Goal: Communication & Community: Participate in discussion

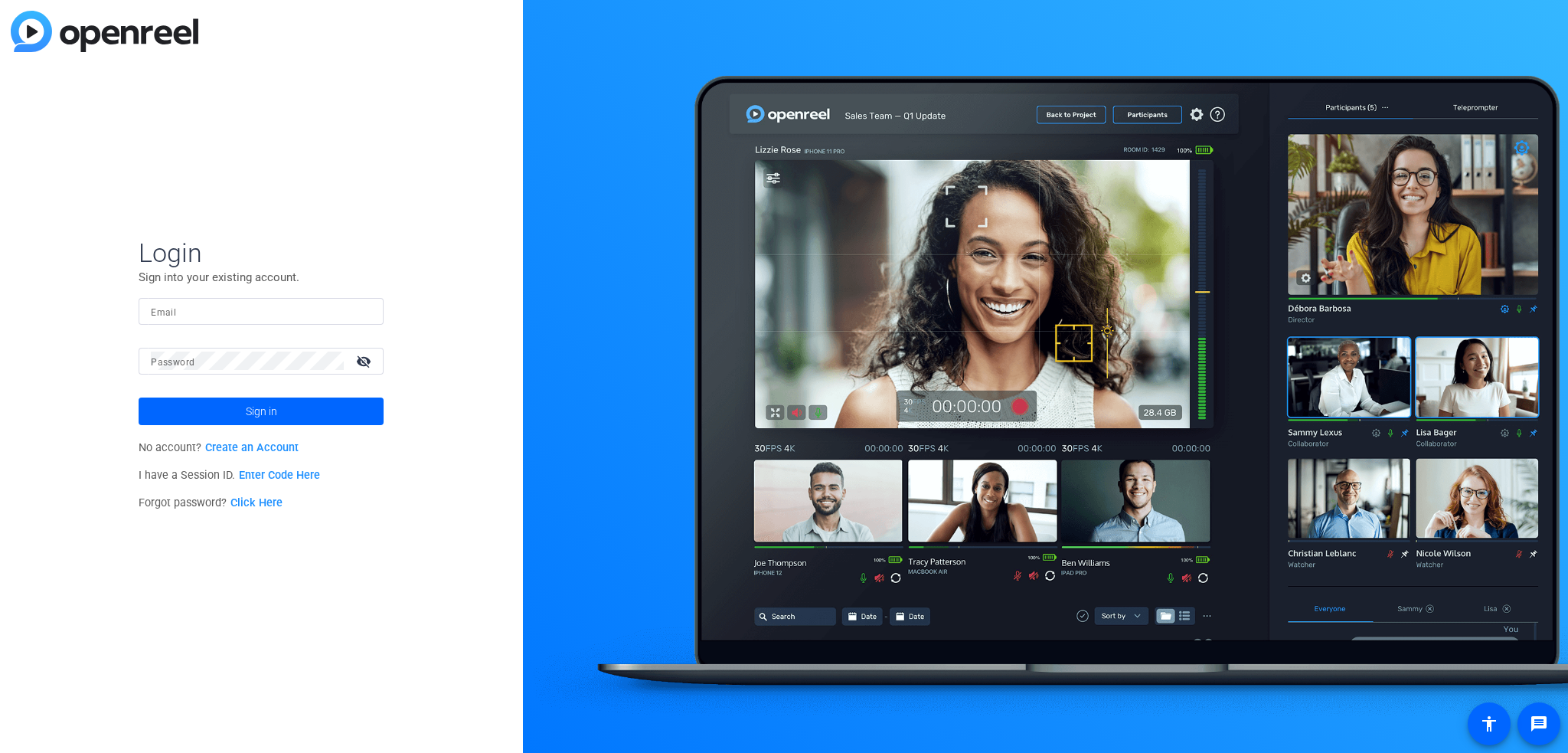
click at [253, 419] on span "Sign in" at bounding box center [261, 411] width 31 height 38
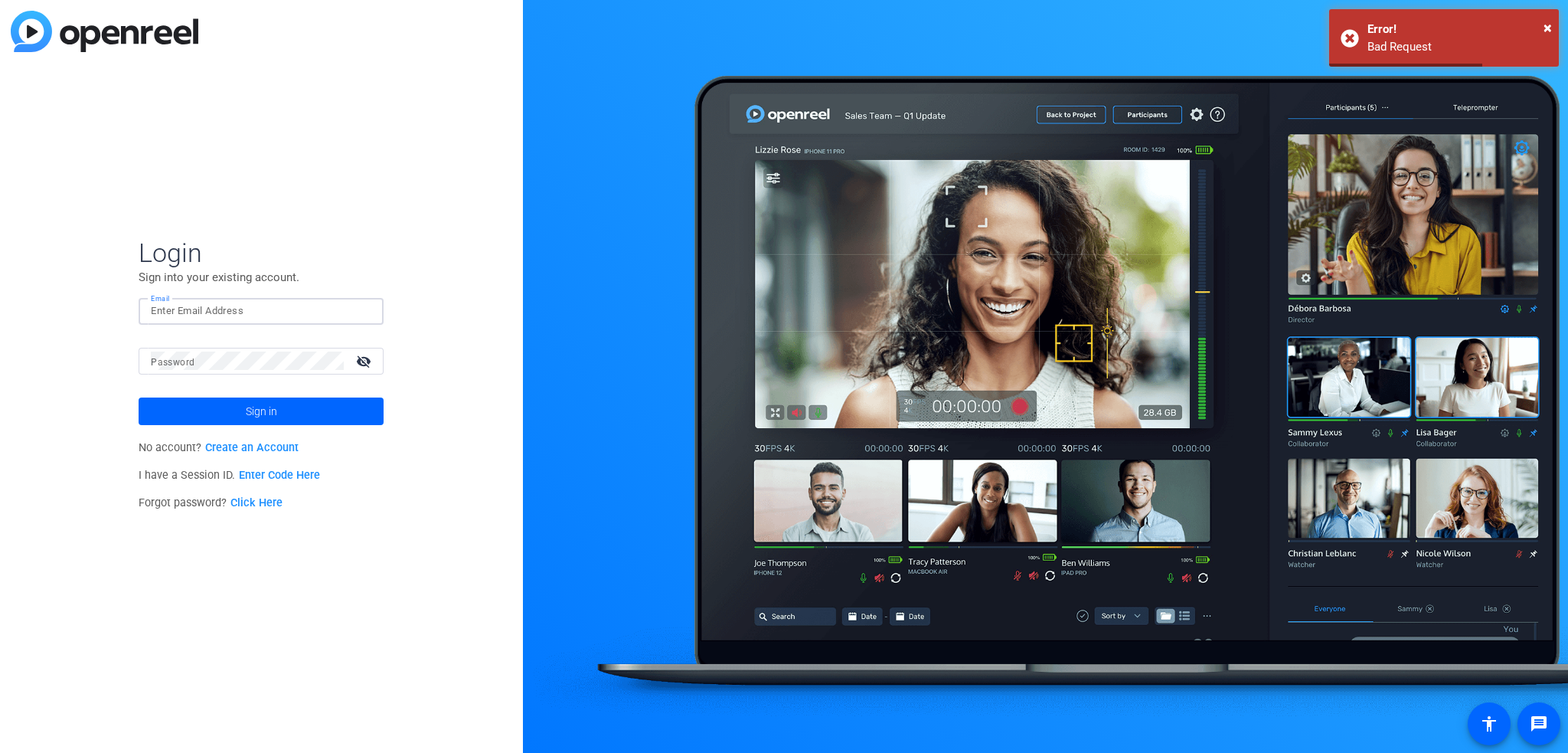
click at [184, 305] on input "Email" at bounding box center [261, 311] width 221 height 18
type input "tracy_paxson@americancentury.com"
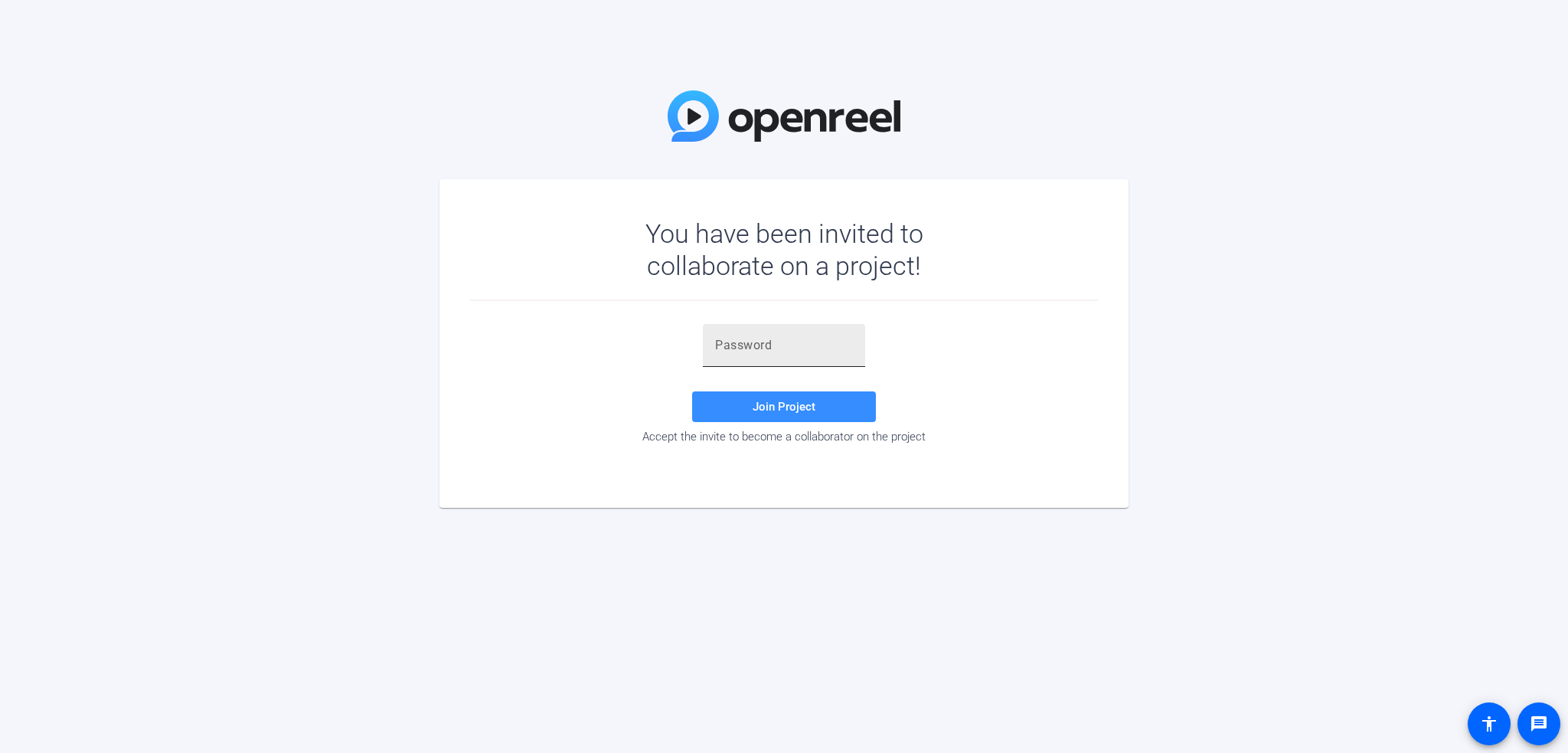
click at [732, 350] on input "text" at bounding box center [783, 345] width 138 height 18
paste input "ls8F8E"
type input "ls8F8E"
click at [784, 402] on span "Join Project" at bounding box center [784, 406] width 63 height 14
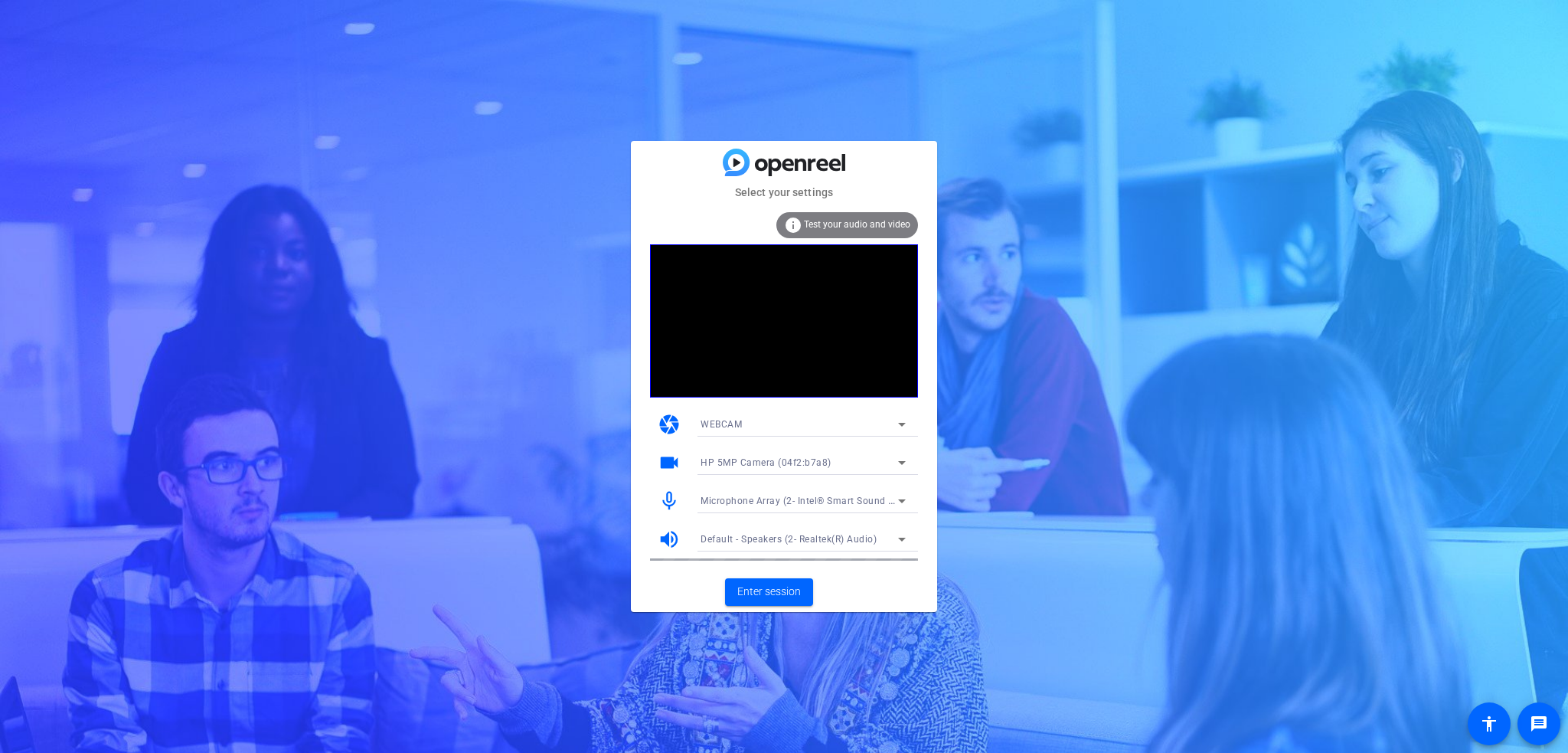
click at [900, 426] on icon at bounding box center [902, 424] width 18 height 18
click at [743, 456] on mat-option "WEBCAM" at bounding box center [803, 455] width 230 height 25
click at [898, 501] on icon at bounding box center [902, 501] width 18 height 18
click at [748, 530] on span "Microphone Array (2- Intel® Smart Sound Technology for Digital Microphones)" at bounding box center [803, 531] width 205 height 18
click at [763, 591] on span "Enter session" at bounding box center [768, 592] width 63 height 16
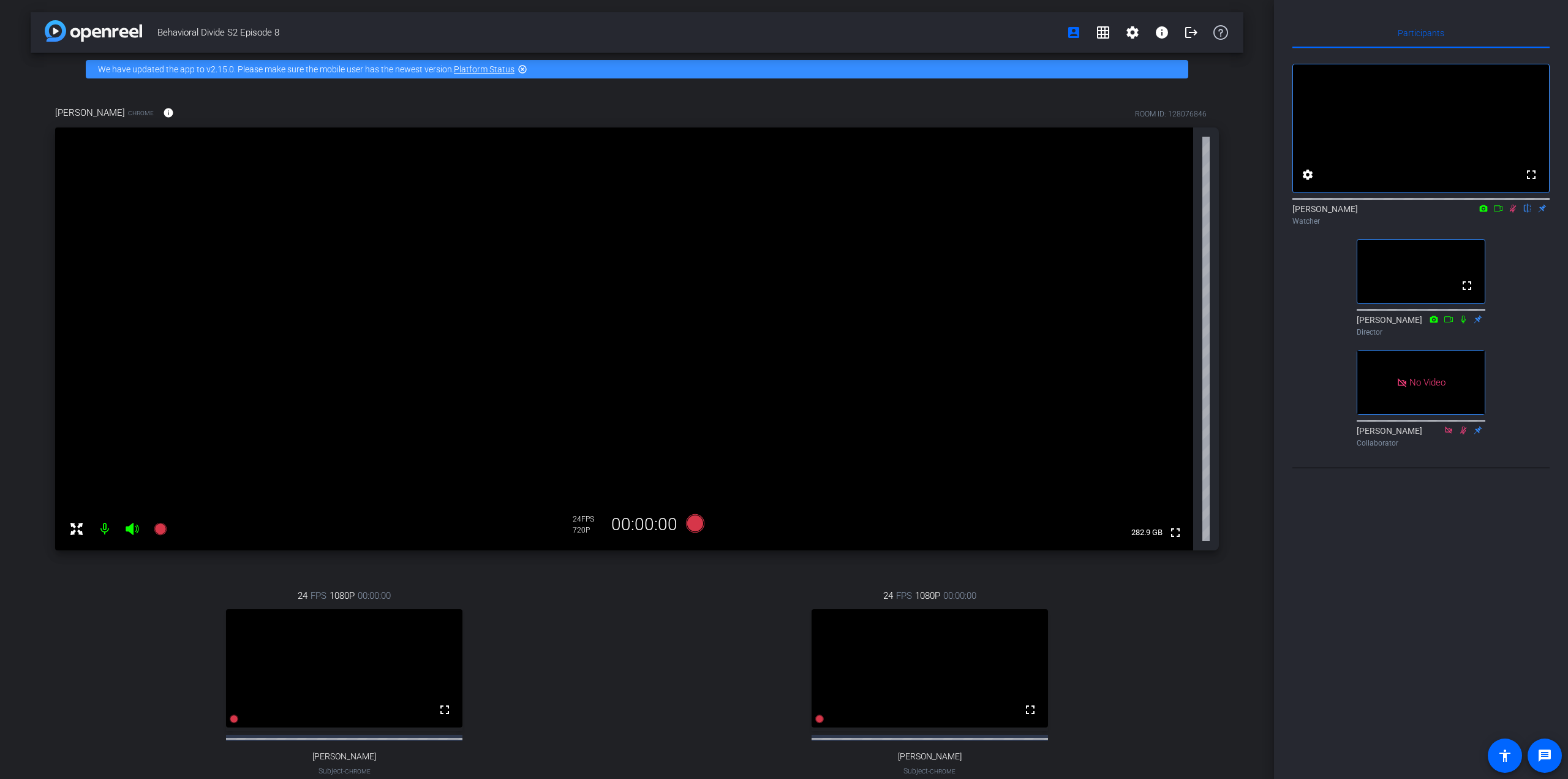
click at [1254, 602] on div "Participants fullscreen settings Tracy Paxson flip Watcher fullscreen Jandle Jo…" at bounding box center [1421, 390] width 294 height 779
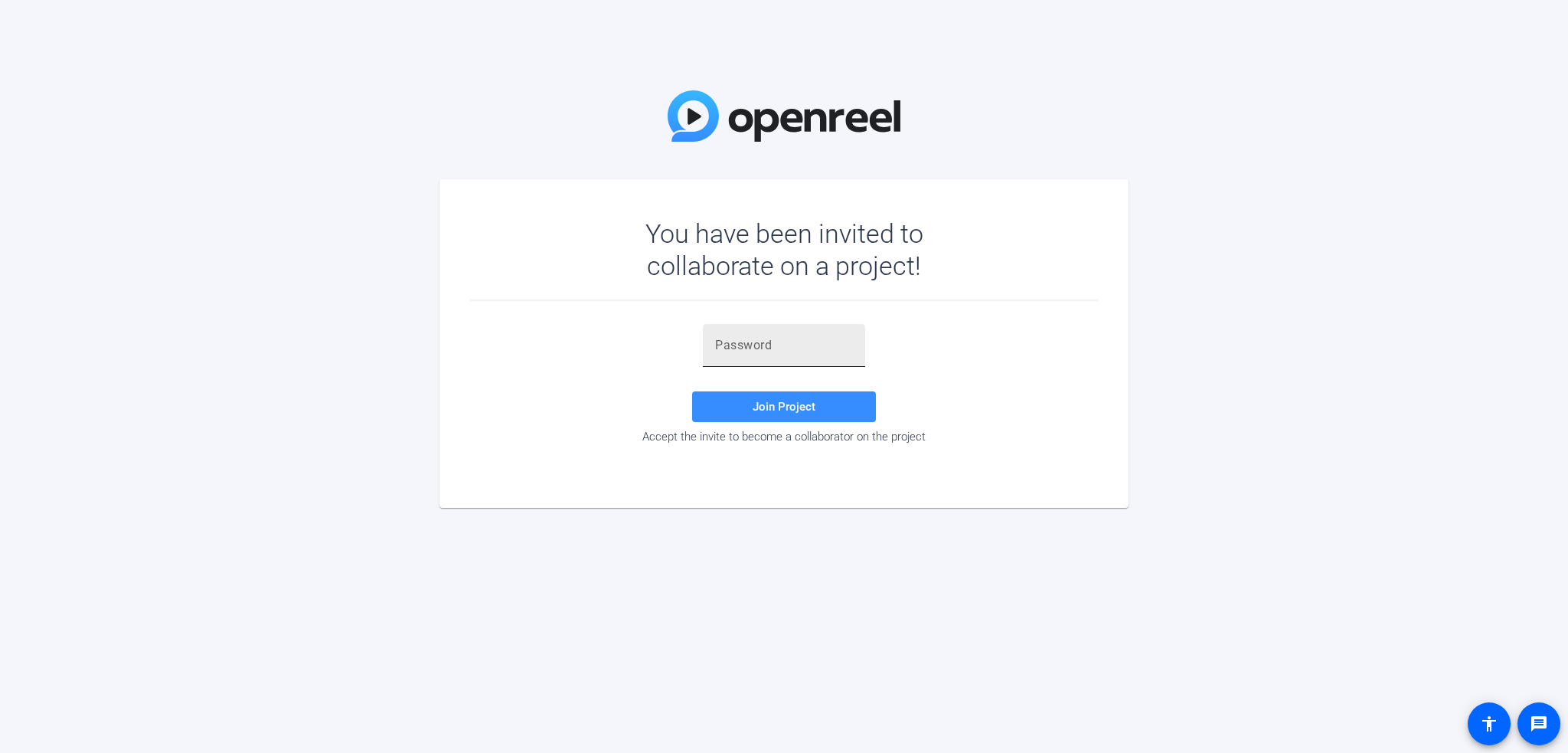
click at [778, 354] on input "text" at bounding box center [783, 345] width 138 height 18
paste input "ls8F8E"
type input "ls8F8E"
click at [762, 394] on span at bounding box center [784, 406] width 184 height 37
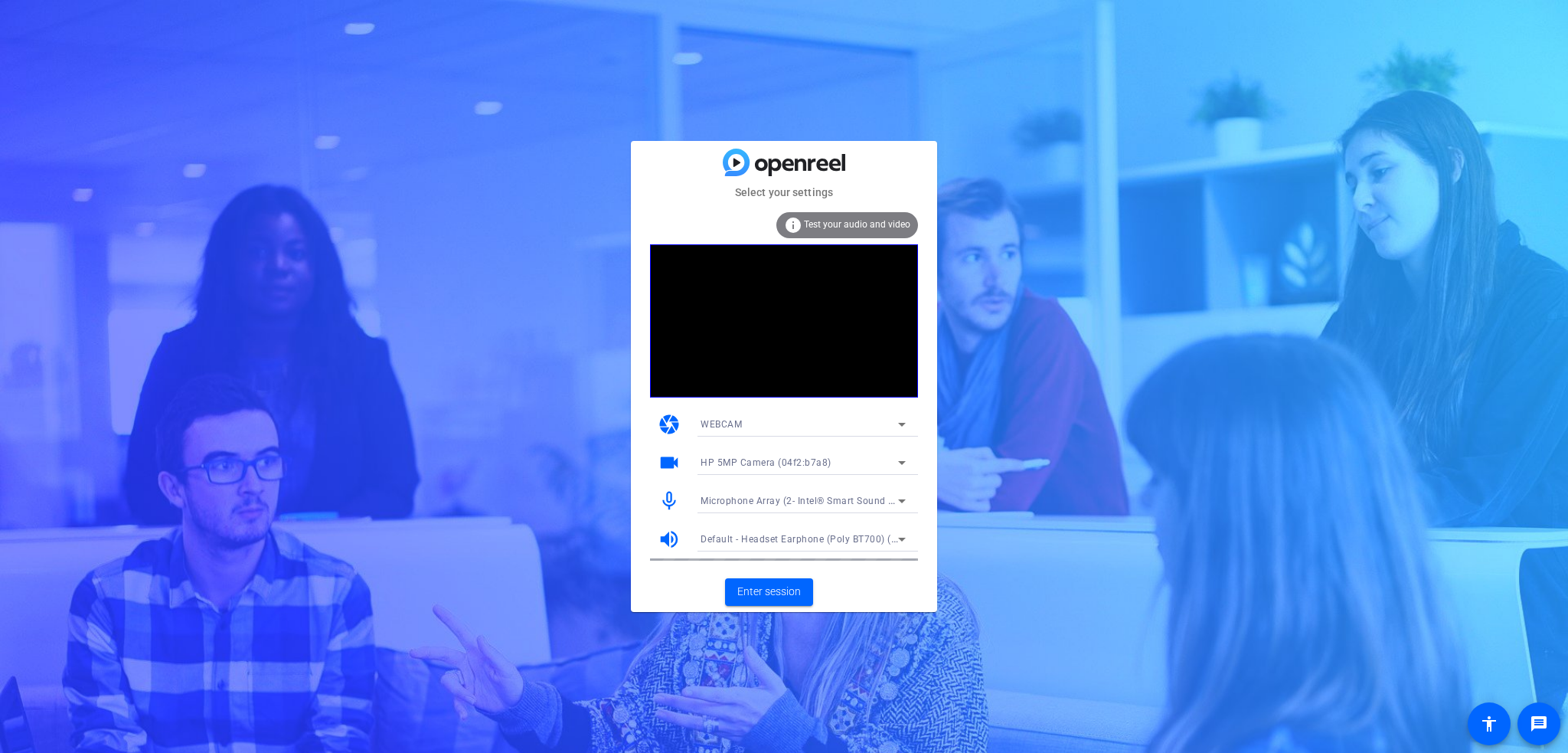
click at [899, 497] on icon at bounding box center [902, 501] width 18 height 18
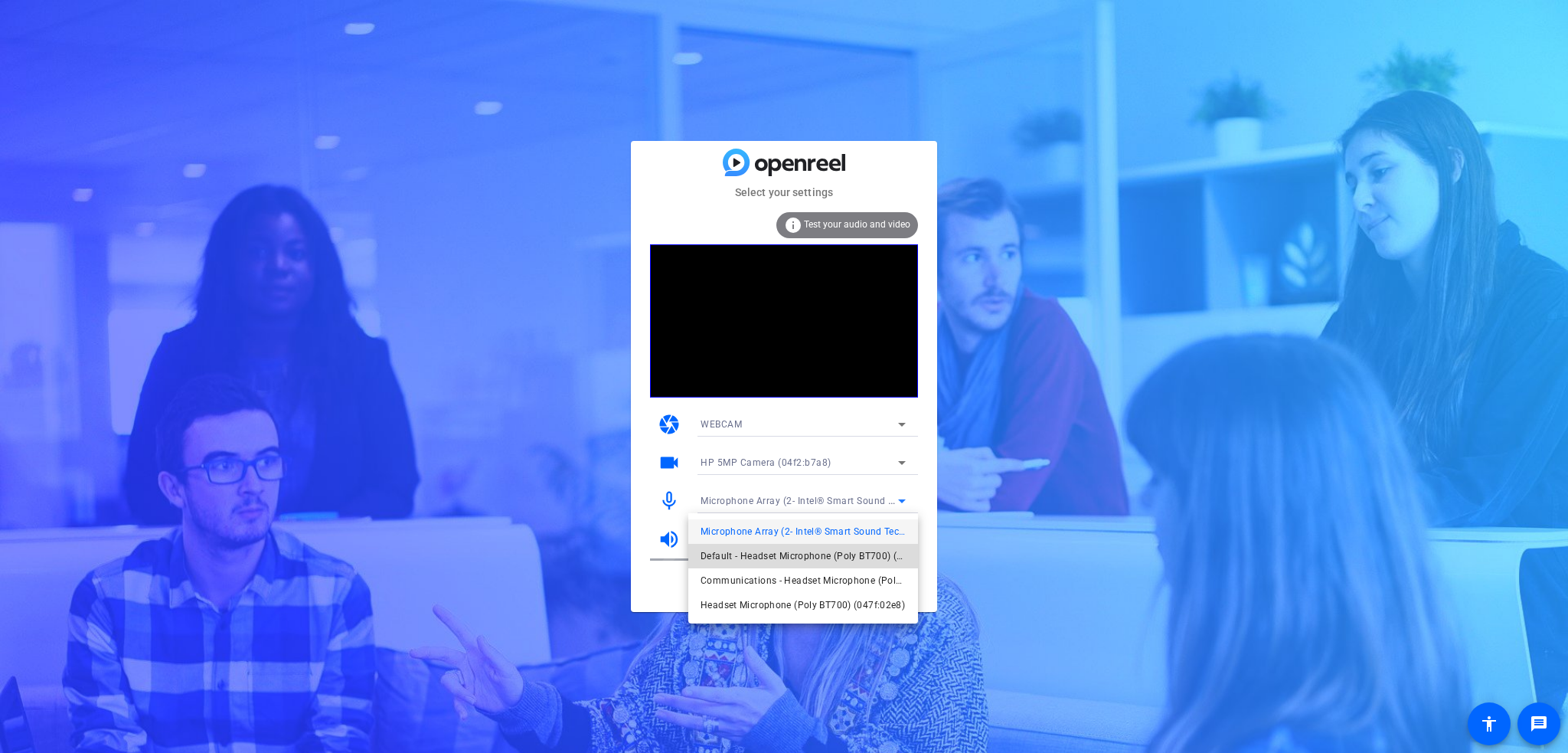
click at [818, 554] on span "Default - Headset Microphone (Poly BT700) (047f:02e8)" at bounding box center [803, 556] width 205 height 18
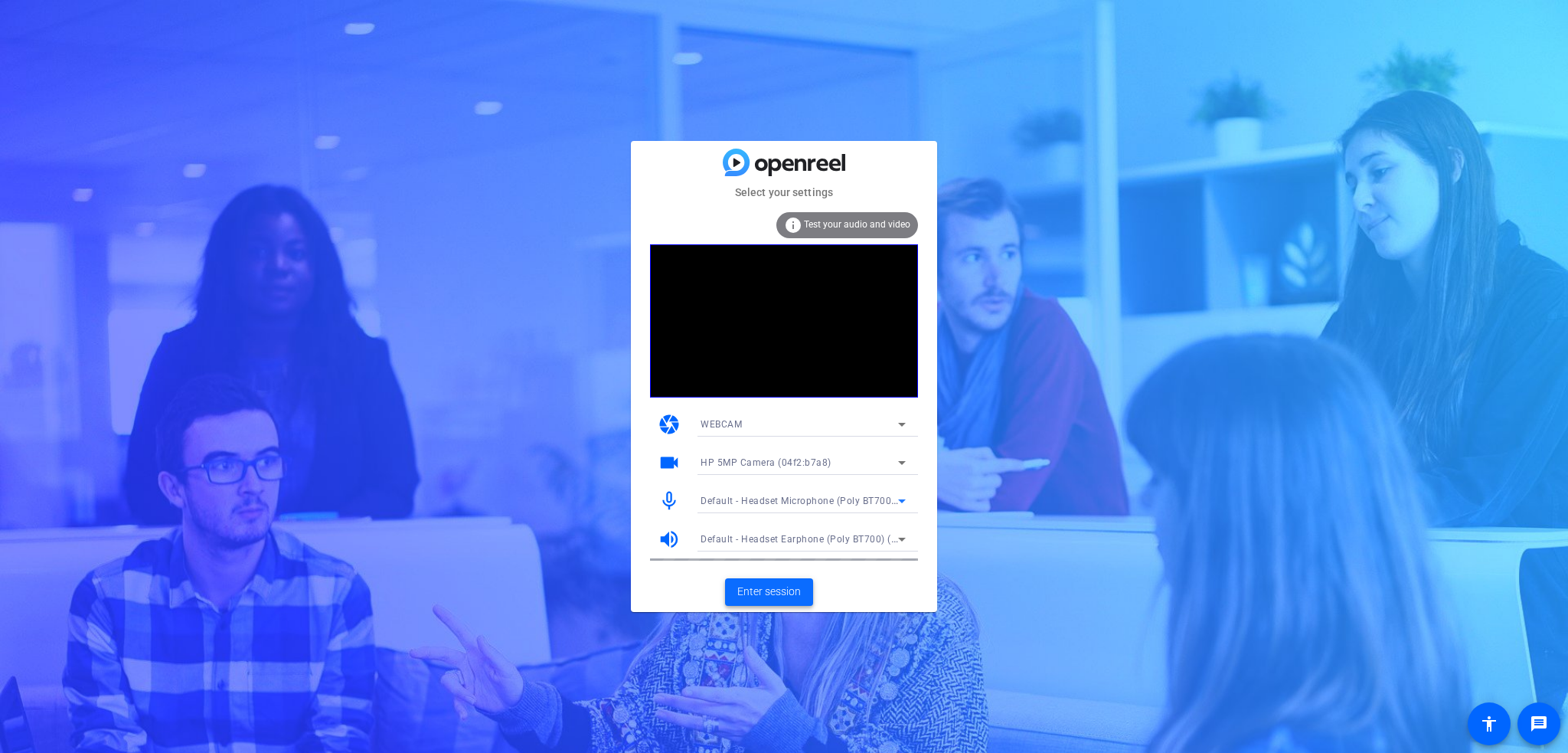
click at [750, 596] on span "Enter session" at bounding box center [768, 592] width 63 height 16
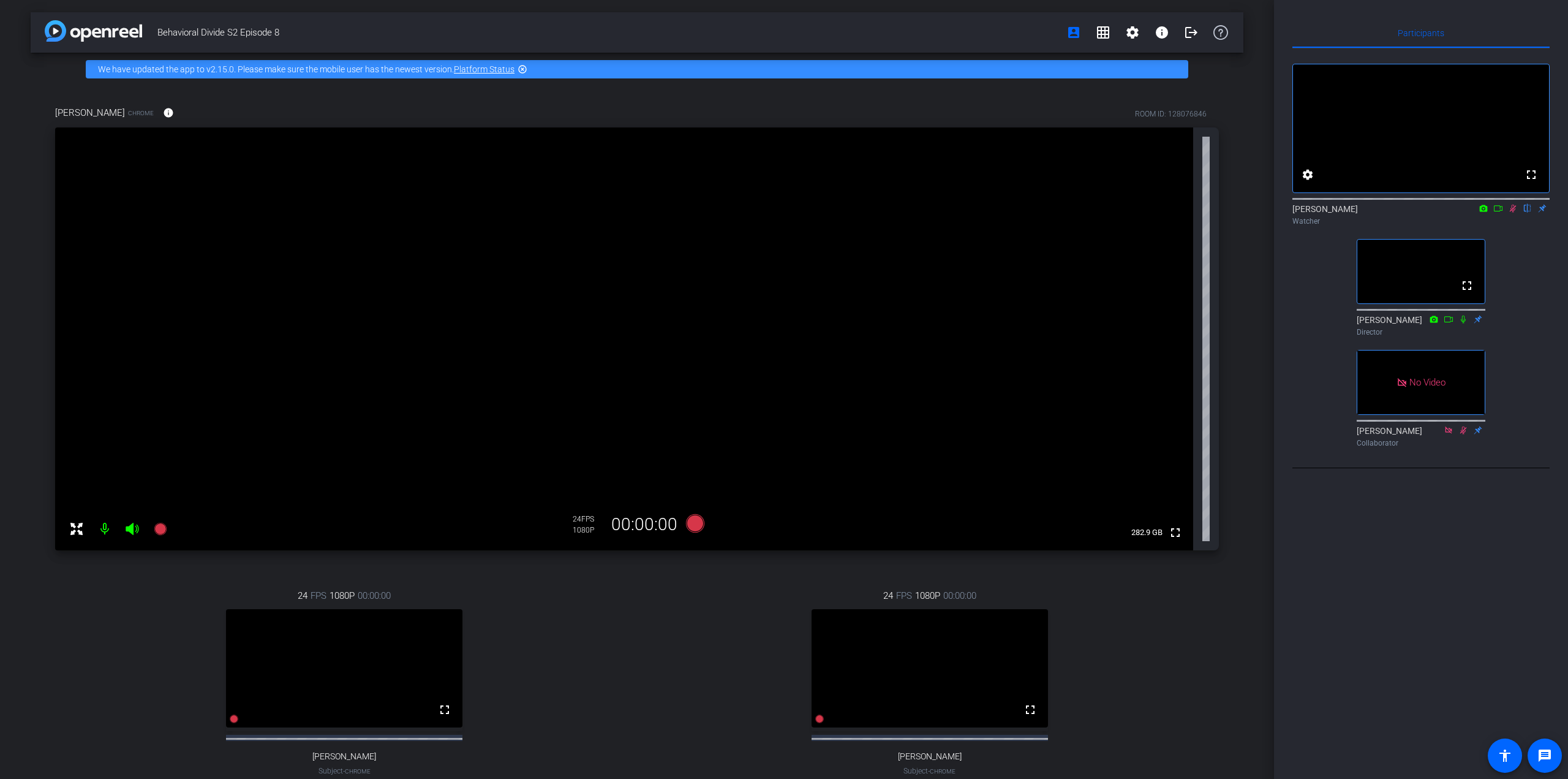
click at [1254, 212] on icon at bounding box center [1498, 208] width 9 height 6
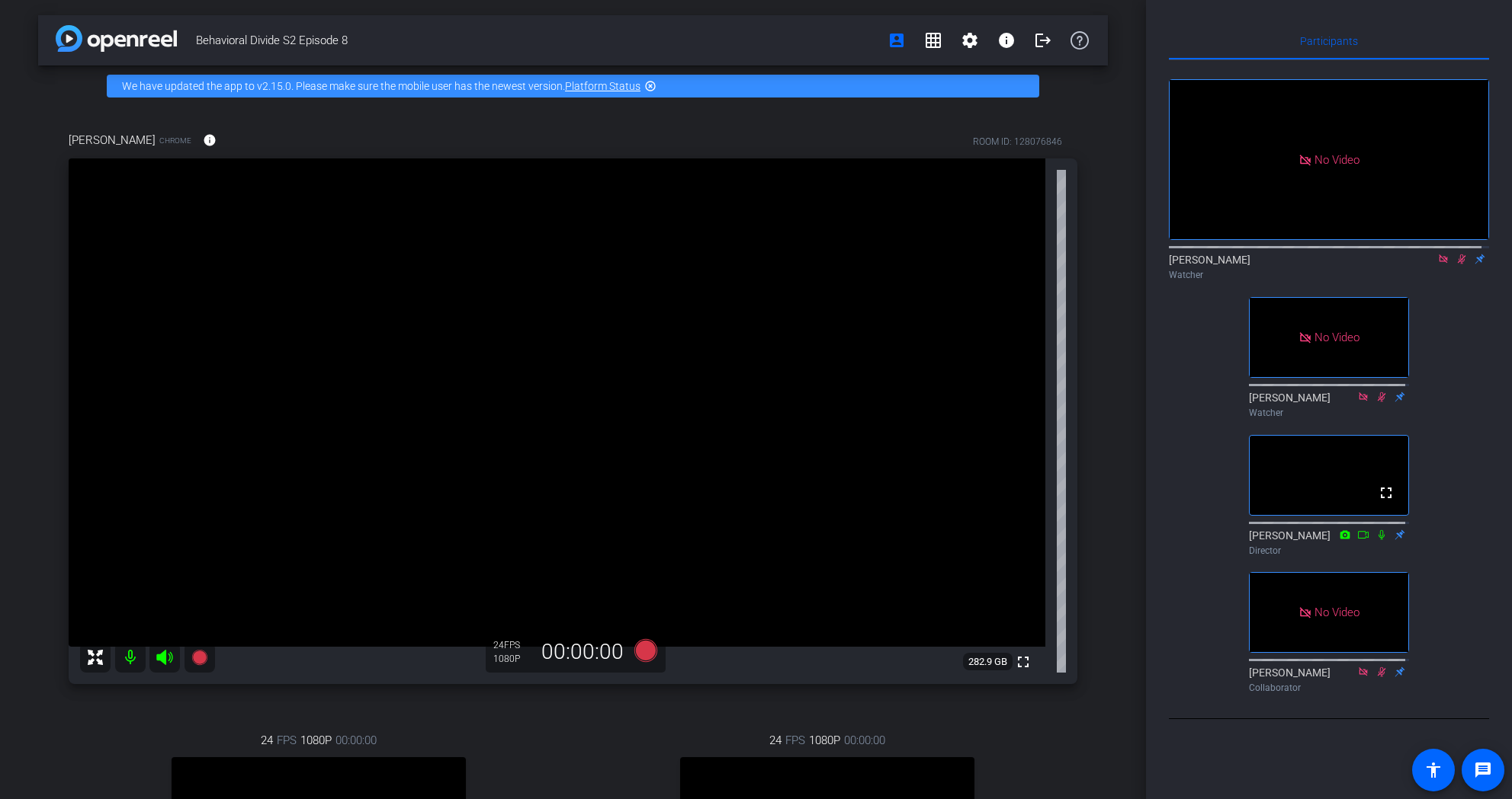
drag, startPoint x: 1455, startPoint y: 282, endPoint x: 1445, endPoint y: 280, distance: 10.2
click at [1455, 282] on div "Tracy Paxson Watcher" at bounding box center [1328, 267] width 321 height 30
click at [1437, 265] on icon at bounding box center [1443, 259] width 12 height 11
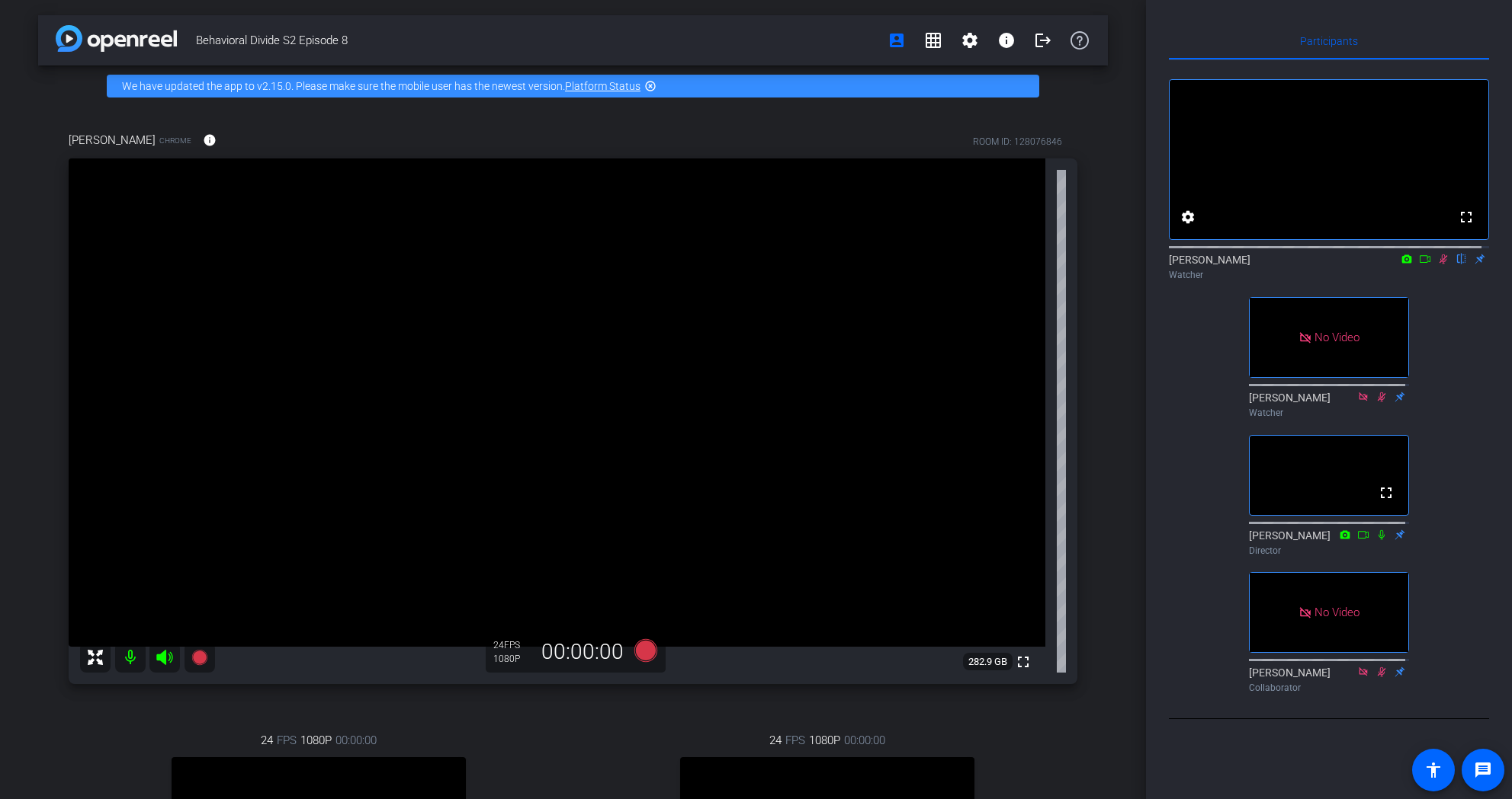
click at [1419, 265] on icon at bounding box center [1424, 259] width 12 height 11
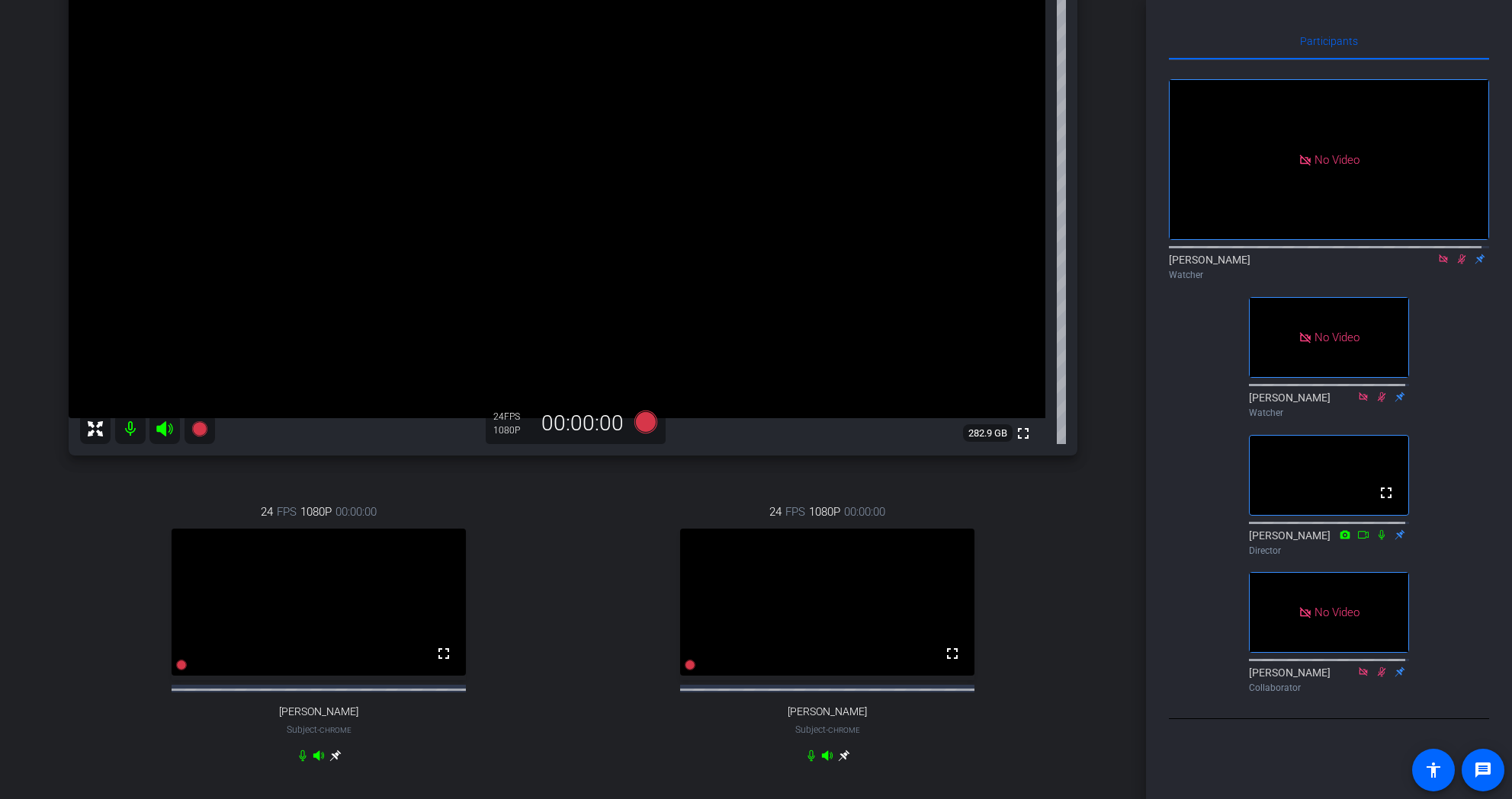
scroll to position [152, 0]
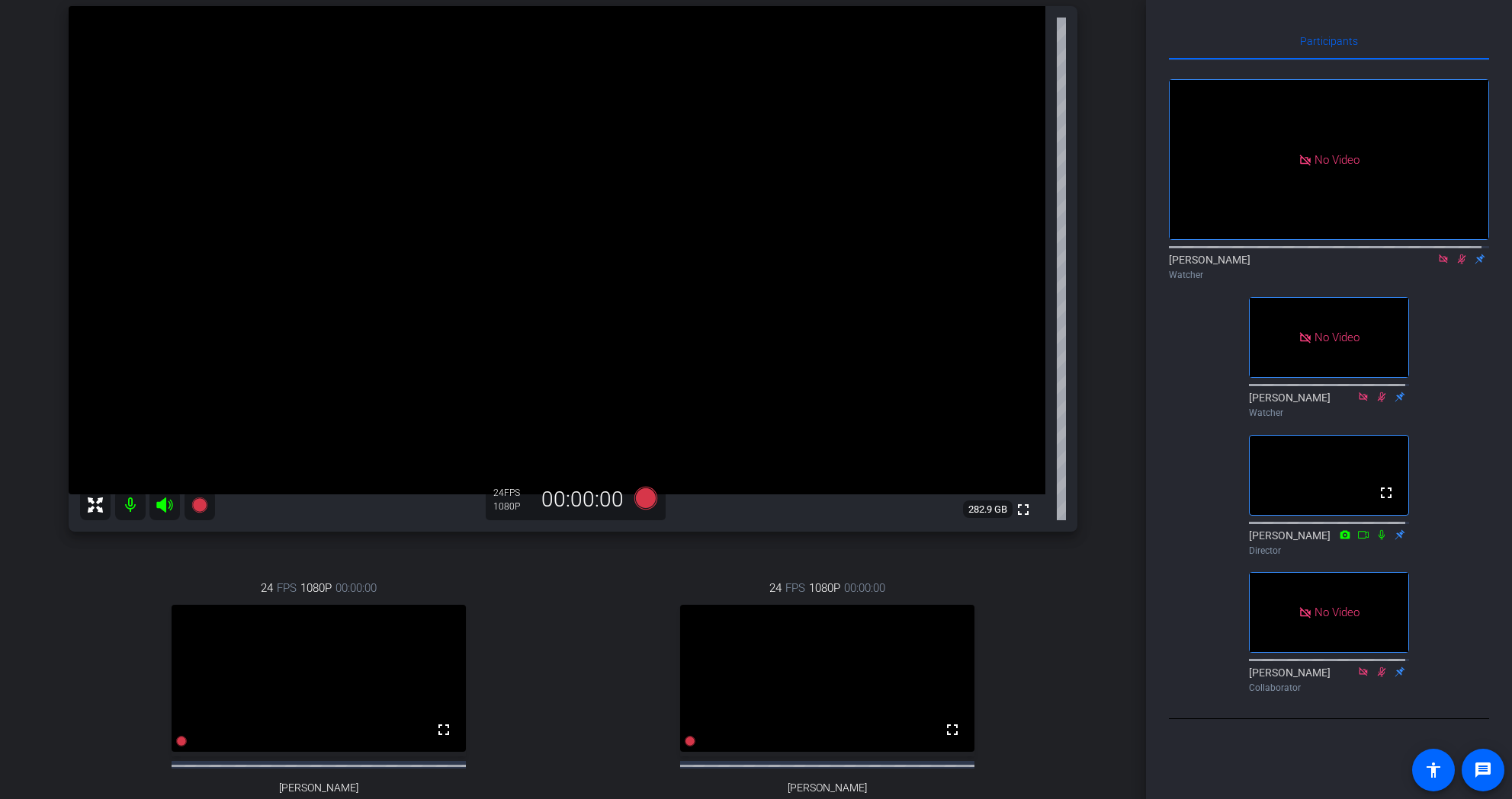
click at [1455, 265] on icon at bounding box center [1461, 259] width 12 height 11
click at [1439, 265] on icon at bounding box center [1443, 259] width 12 height 11
click at [1440, 265] on icon at bounding box center [1442, 260] width 6 height 10
click at [1439, 265] on icon at bounding box center [1443, 260] width 8 height 10
click at [1437, 265] on icon at bounding box center [1443, 259] width 12 height 11
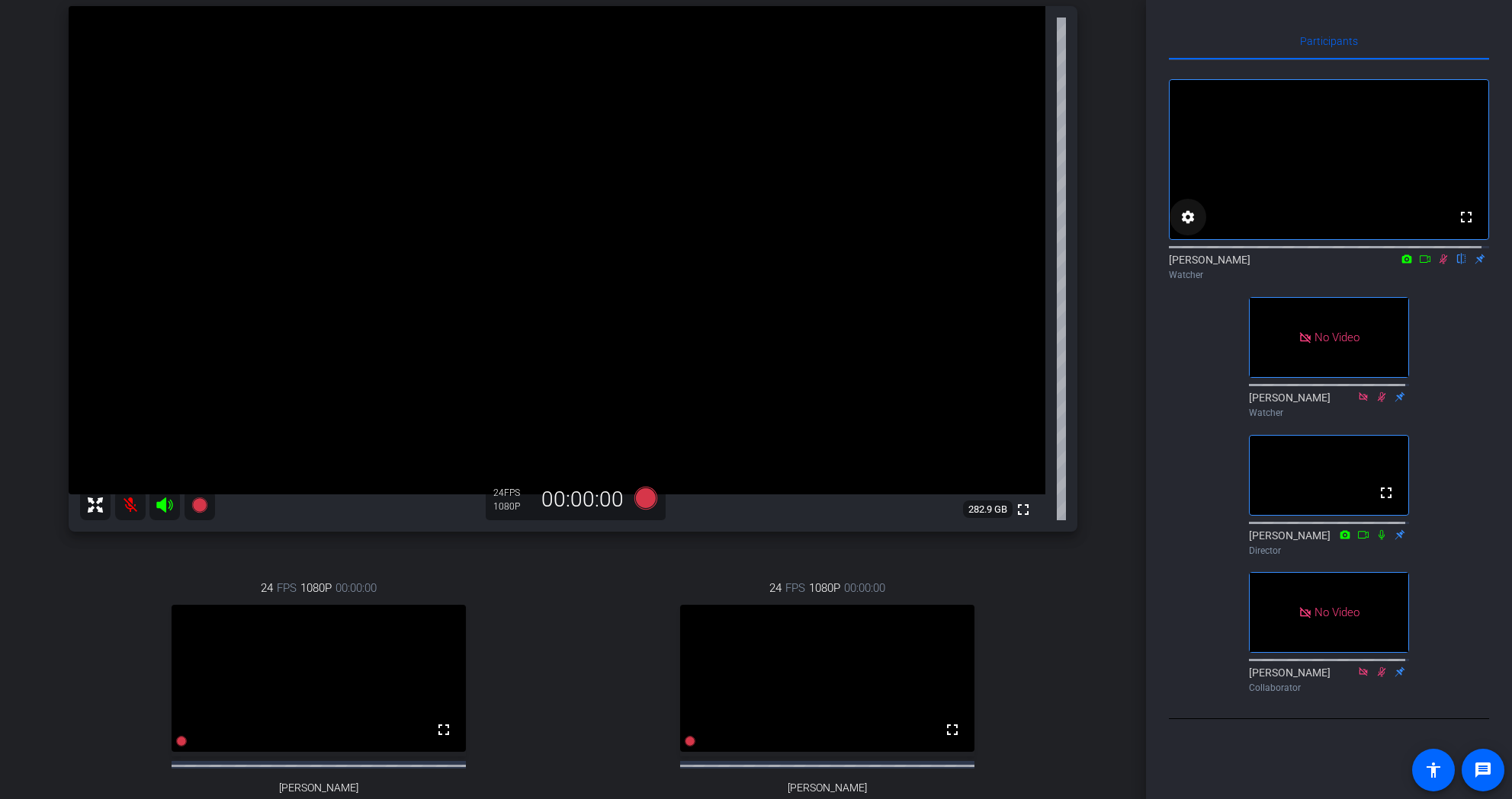
click at [1189, 226] on mat-icon "settings" at bounding box center [1187, 217] width 18 height 18
click at [1461, 329] on div at bounding box center [756, 399] width 1512 height 799
click at [1402, 263] on icon at bounding box center [1407, 259] width 10 height 8
click at [1430, 278] on div at bounding box center [756, 399] width 1512 height 799
click at [1439, 265] on icon at bounding box center [1443, 260] width 8 height 10
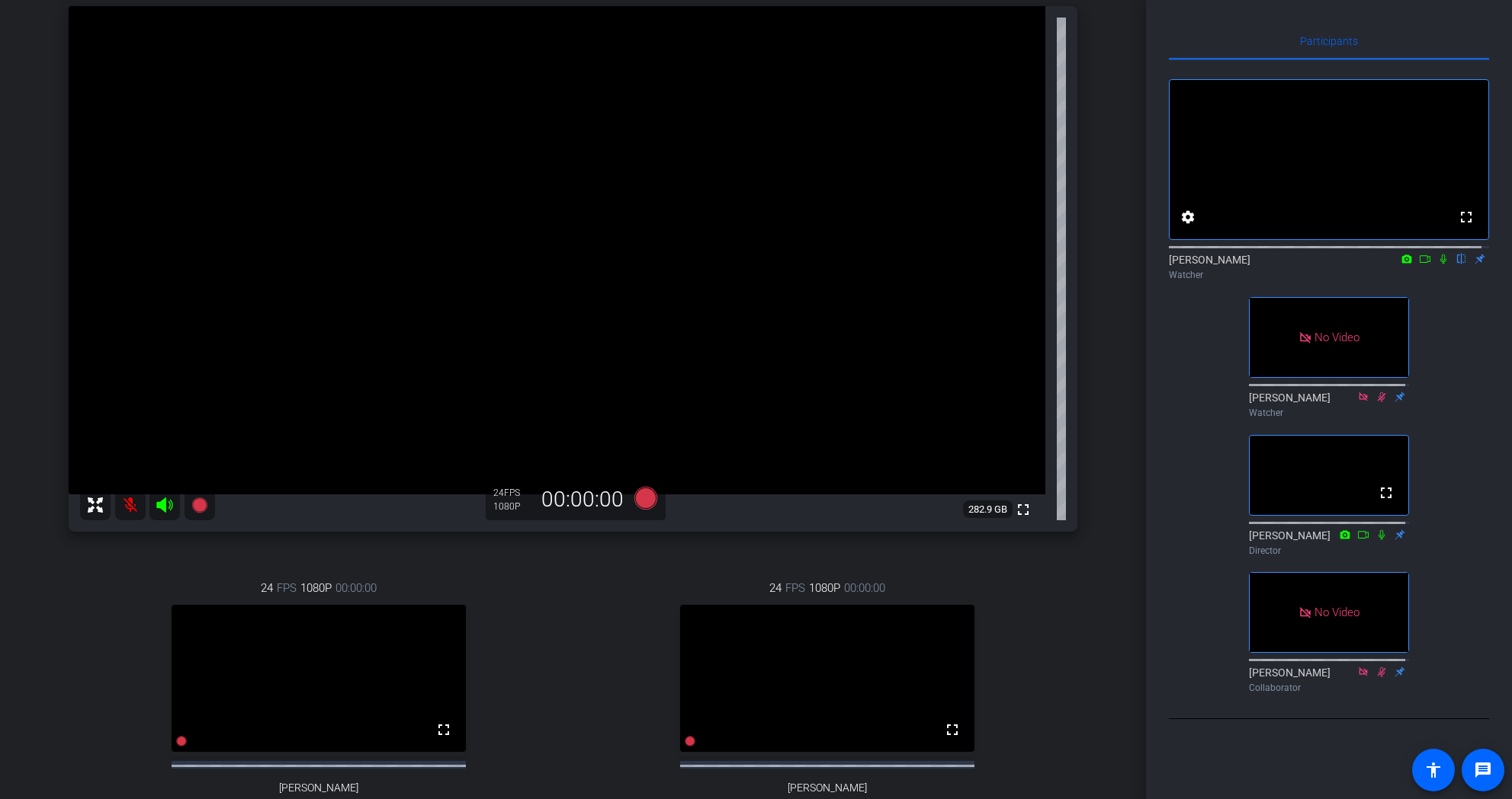
click at [1434, 266] on mat-icon at bounding box center [1443, 259] width 18 height 14
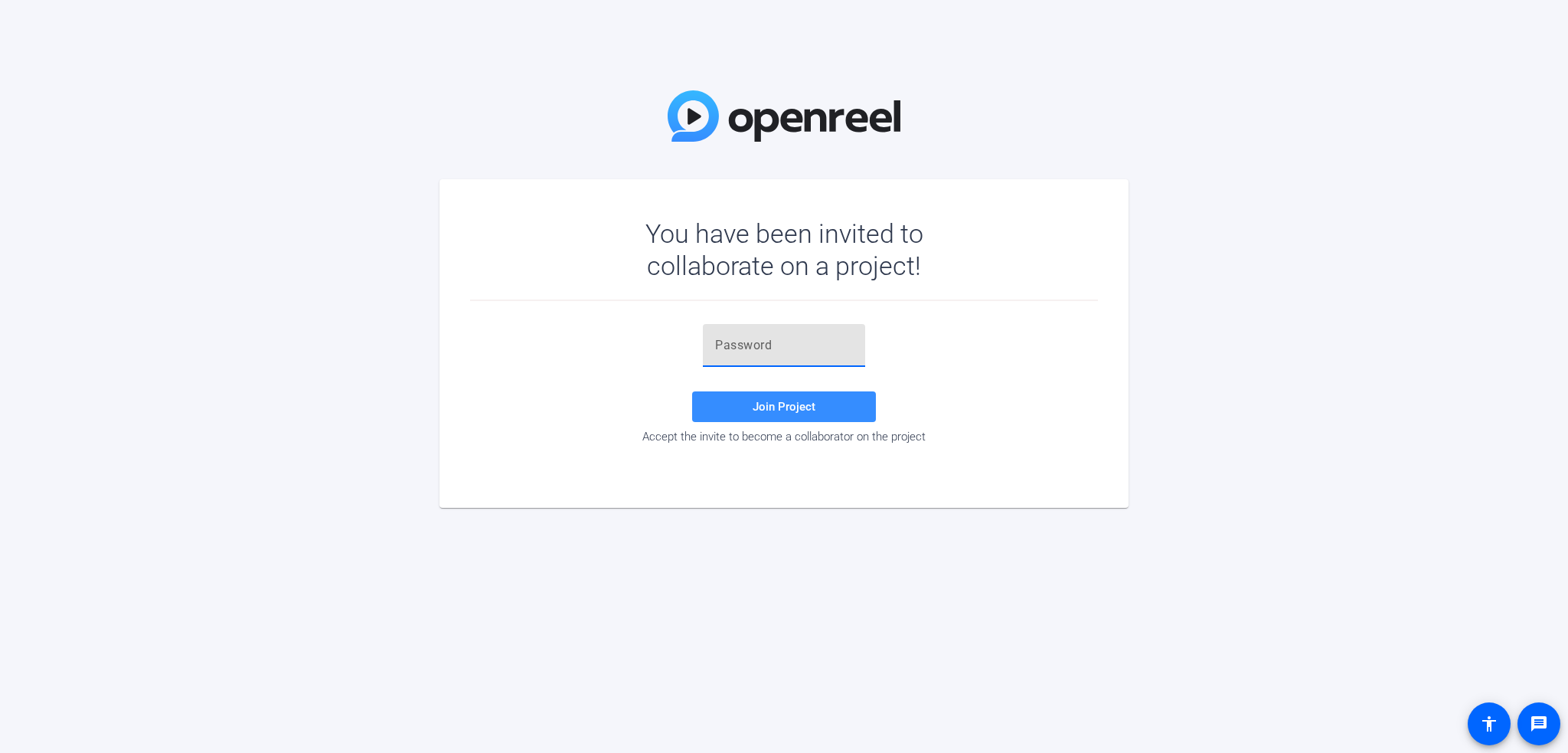
click at [752, 338] on input "text" at bounding box center [783, 345] width 138 height 18
paste input "ls8F8E"
type input "ls8F8E"
click at [745, 405] on span at bounding box center [784, 406] width 184 height 37
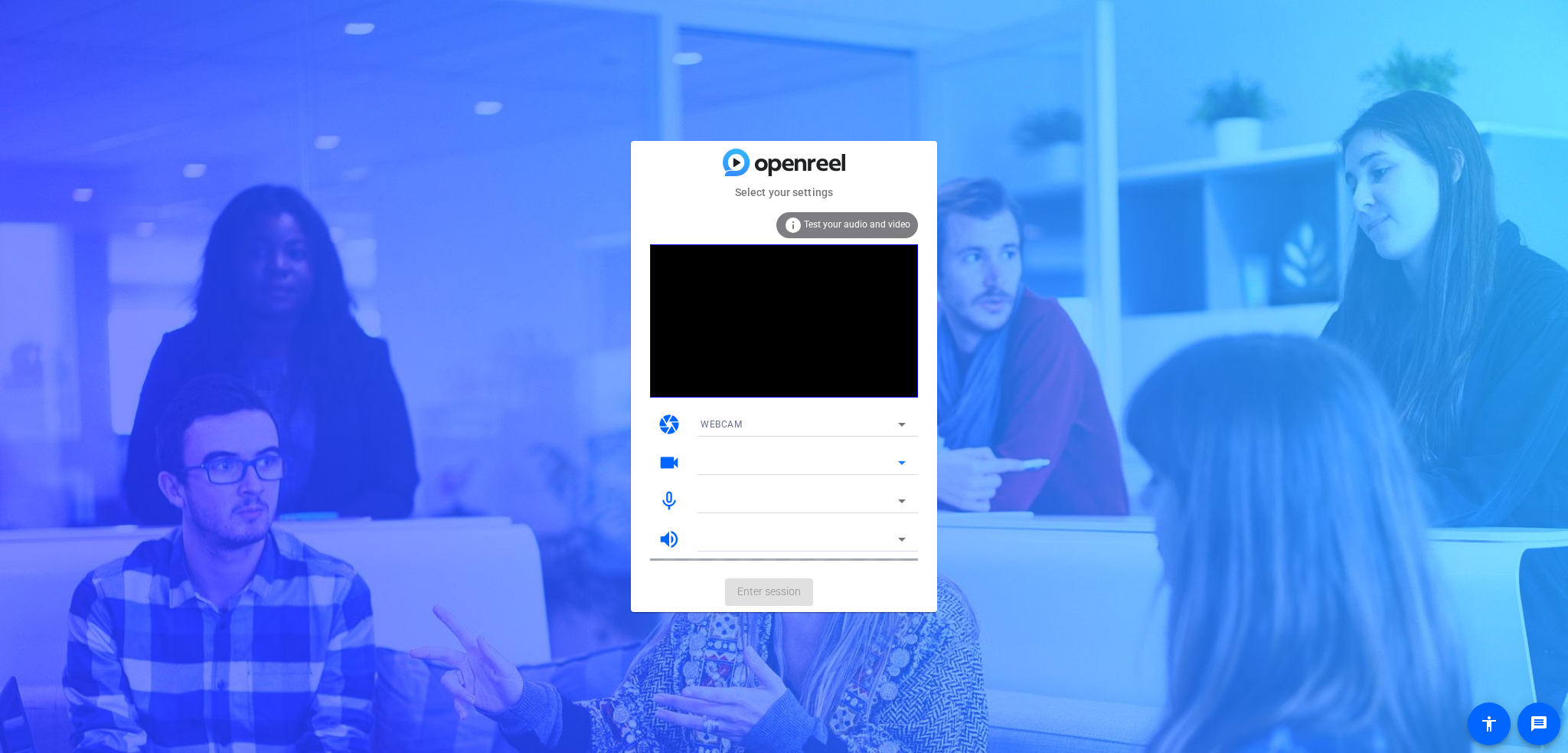
click at [900, 465] on icon at bounding box center [902, 462] width 18 height 18
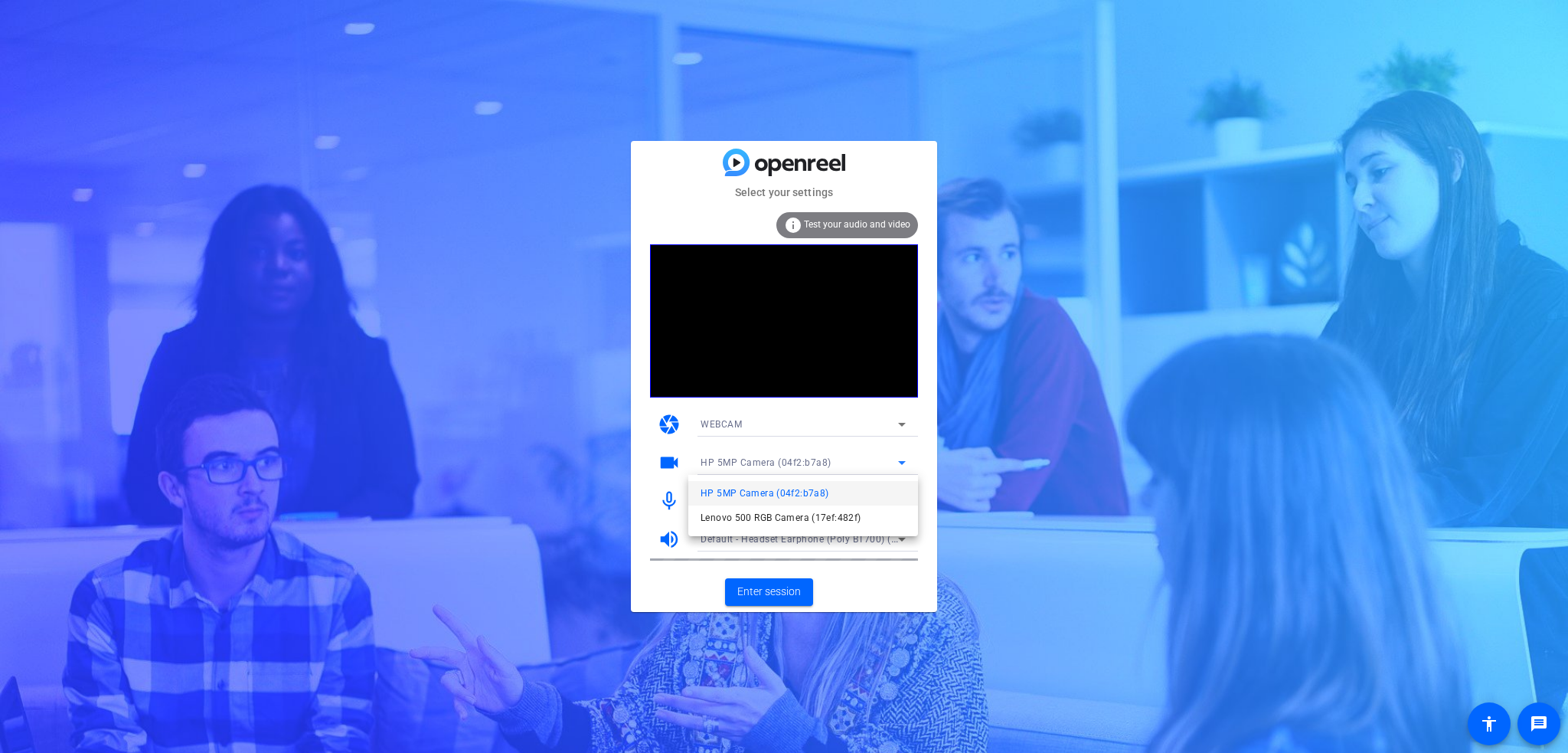
click at [776, 497] on span "HP 5MP Camera (04f2:b7a8)" at bounding box center [764, 493] width 128 height 18
click at [905, 504] on icon at bounding box center [902, 501] width 18 height 18
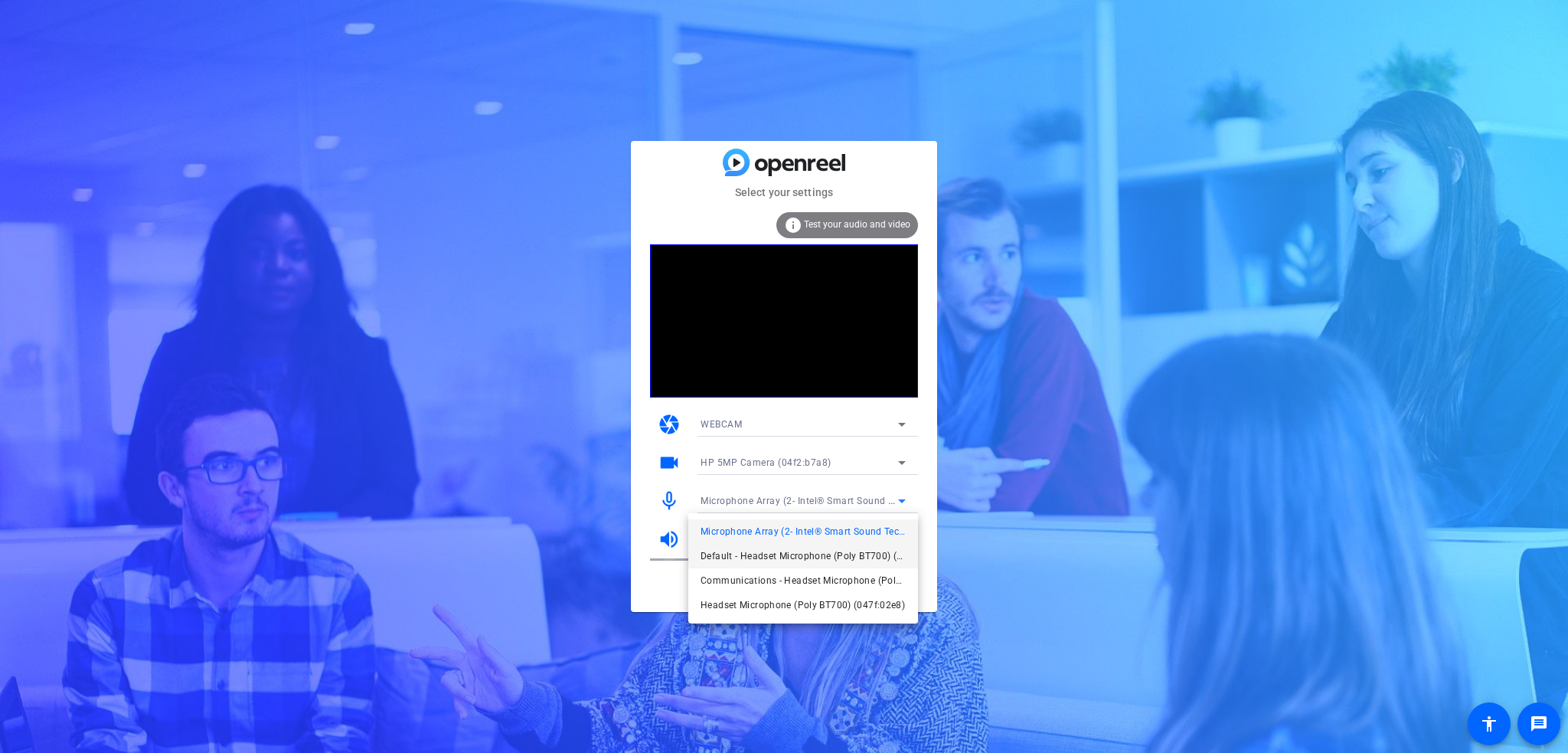
click at [839, 554] on span "Default - Headset Microphone (Poly BT700) (047f:02e8)" at bounding box center [803, 556] width 205 height 18
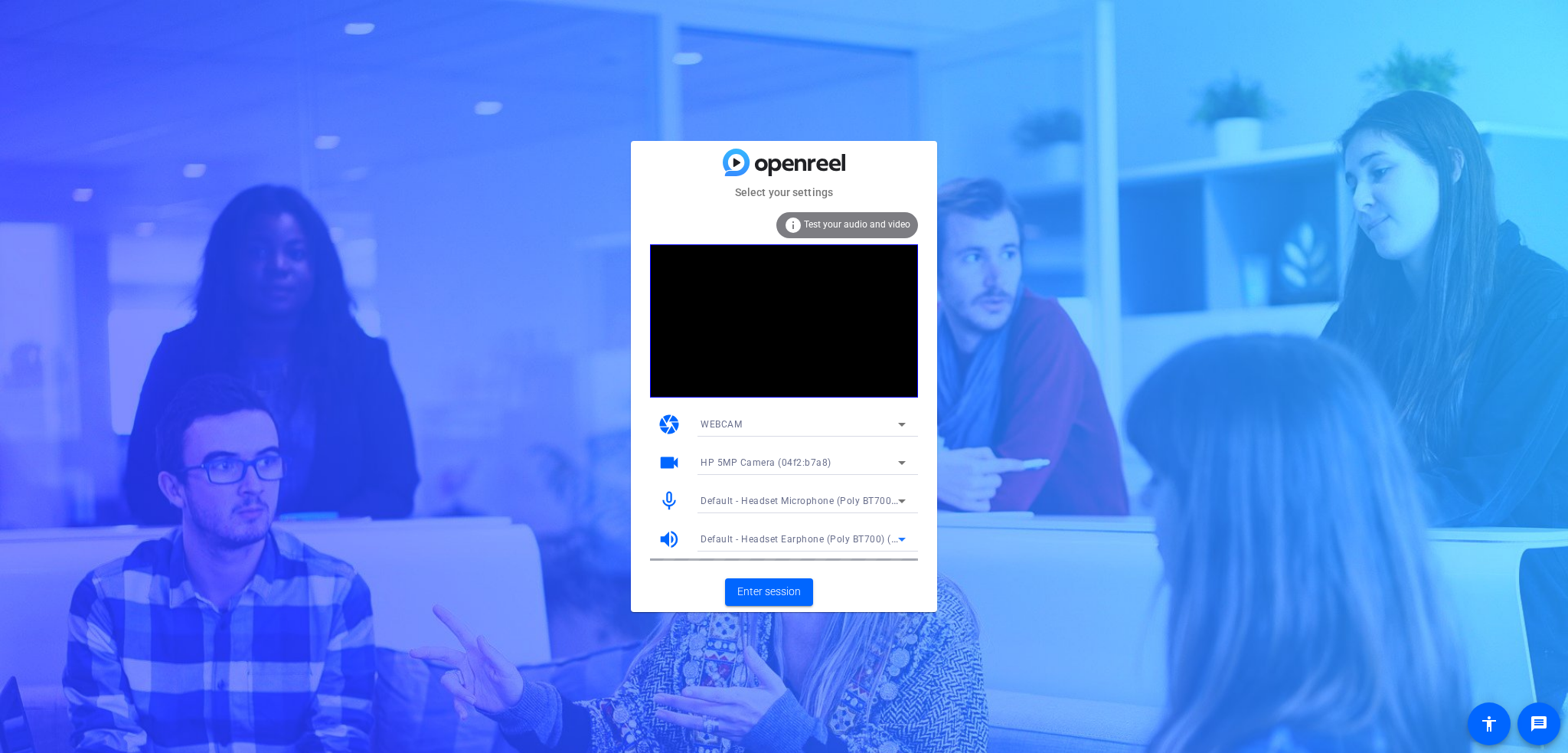
click at [893, 538] on icon at bounding box center [902, 539] width 18 height 18
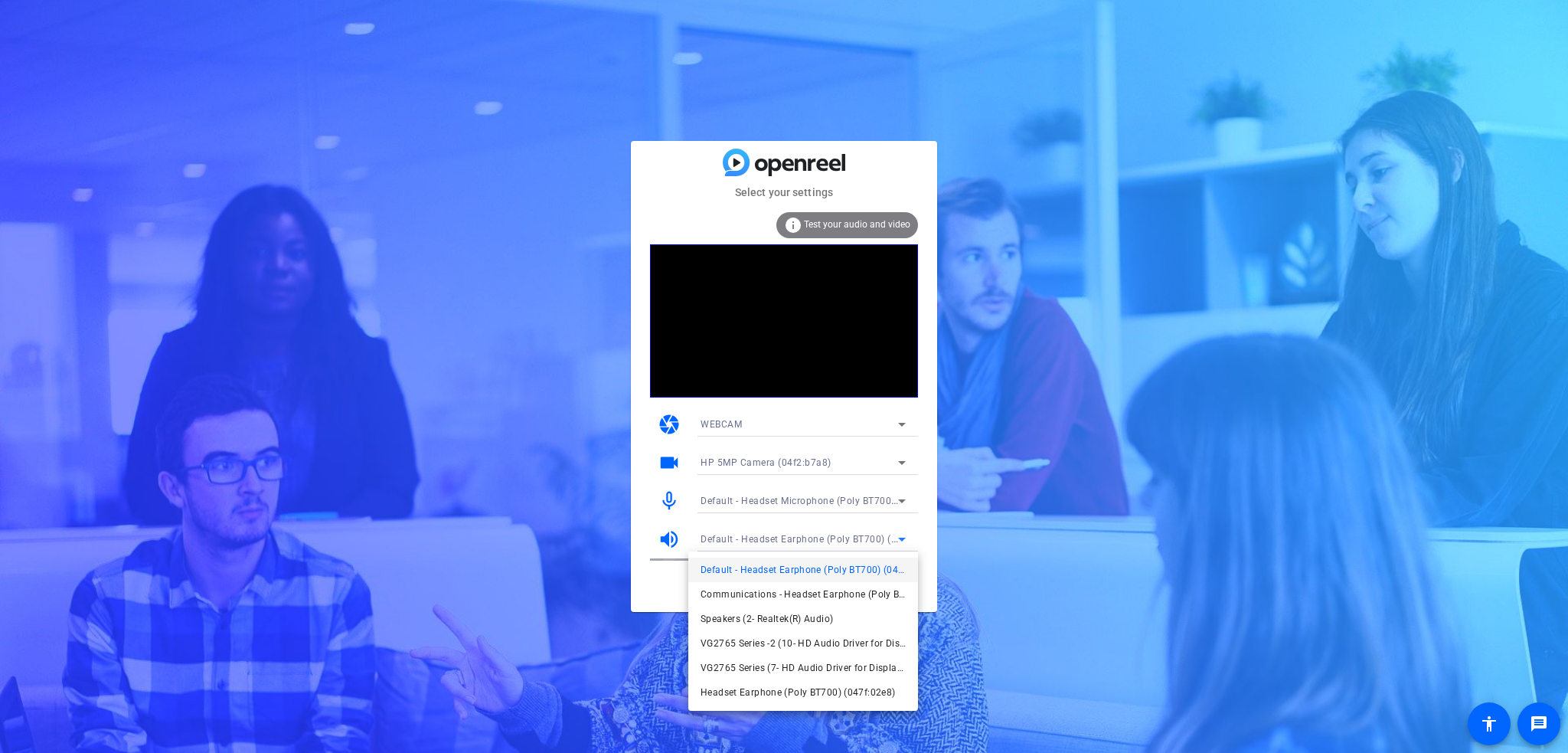
click at [762, 573] on span "Default - Headset Earphone (Poly BT700) (047f:02e8)" at bounding box center [803, 570] width 205 height 18
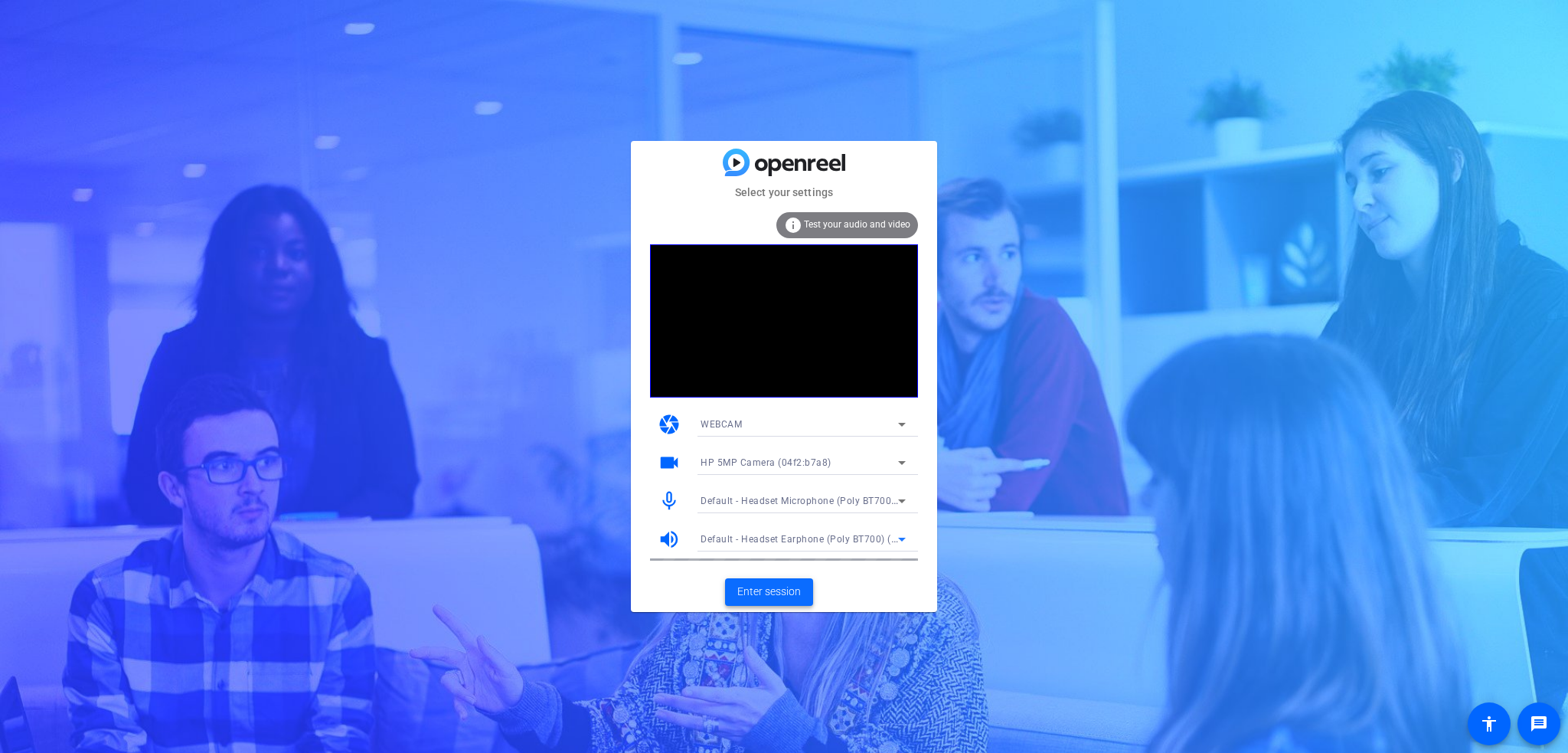
click at [754, 594] on span "Enter session" at bounding box center [768, 592] width 63 height 16
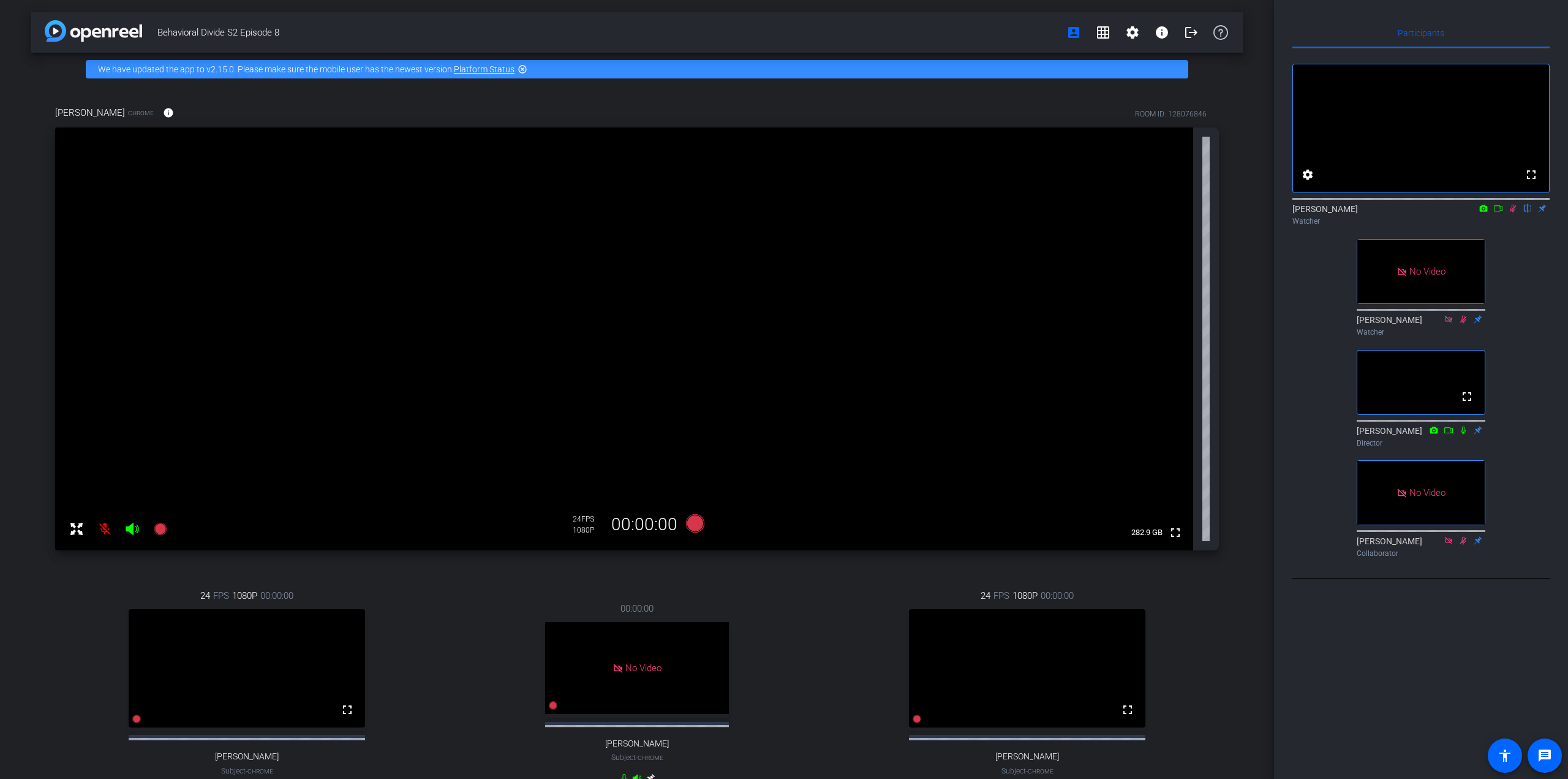
click at [1254, 213] on icon at bounding box center [1498, 208] width 10 height 9
click at [1130, 32] on mat-icon "settings" at bounding box center [1133, 32] width 14 height 14
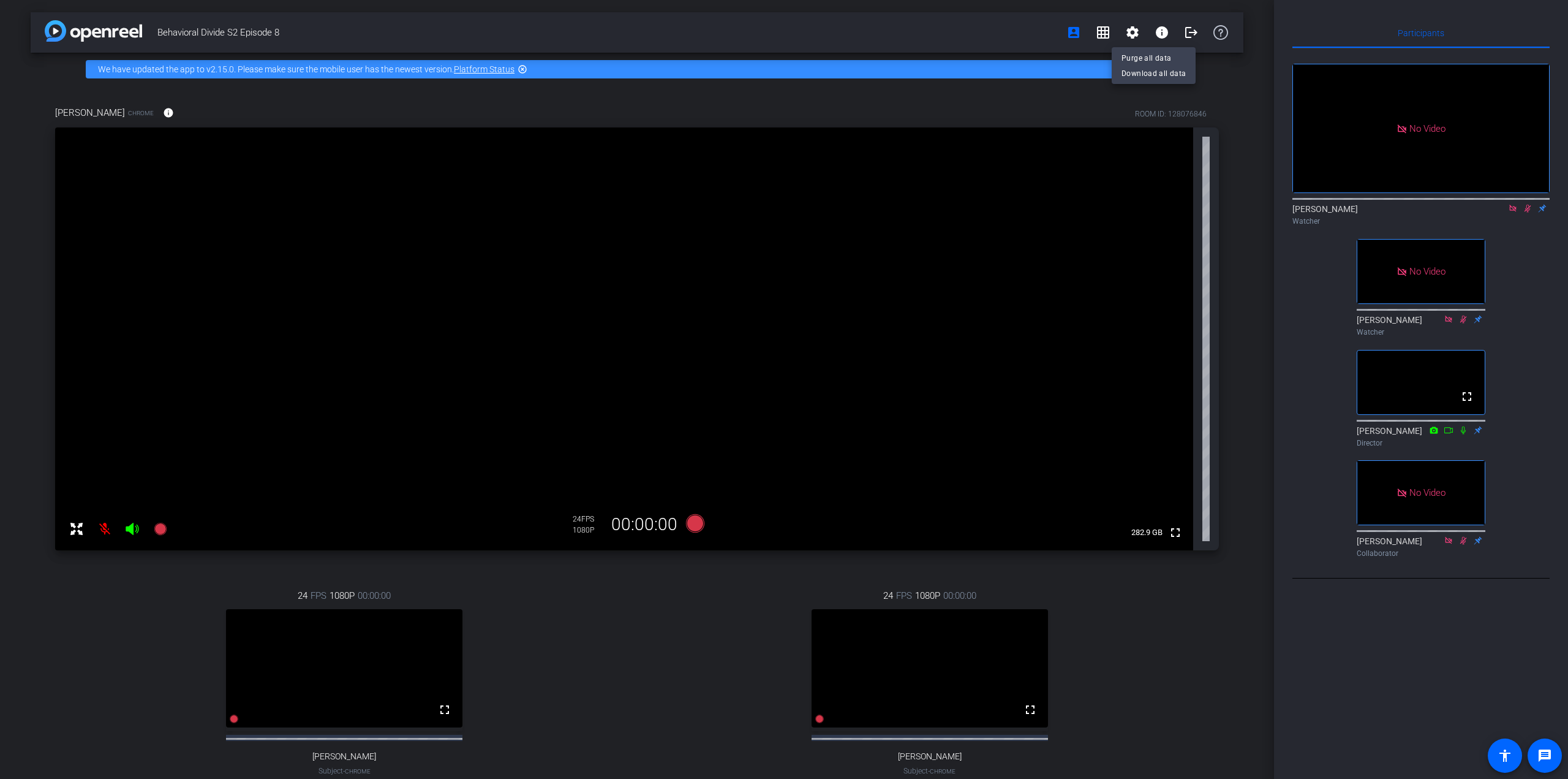
click at [1254, 228] on div at bounding box center [784, 390] width 1568 height 779
click at [1254, 213] on icon at bounding box center [1527, 208] width 10 height 9
click at [1254, 213] on icon at bounding box center [1527, 209] width 5 height 8
click at [1069, 34] on mat-icon "account_box" at bounding box center [1074, 32] width 14 height 14
click at [1098, 33] on mat-icon "grid_on" at bounding box center [1103, 32] width 14 height 14
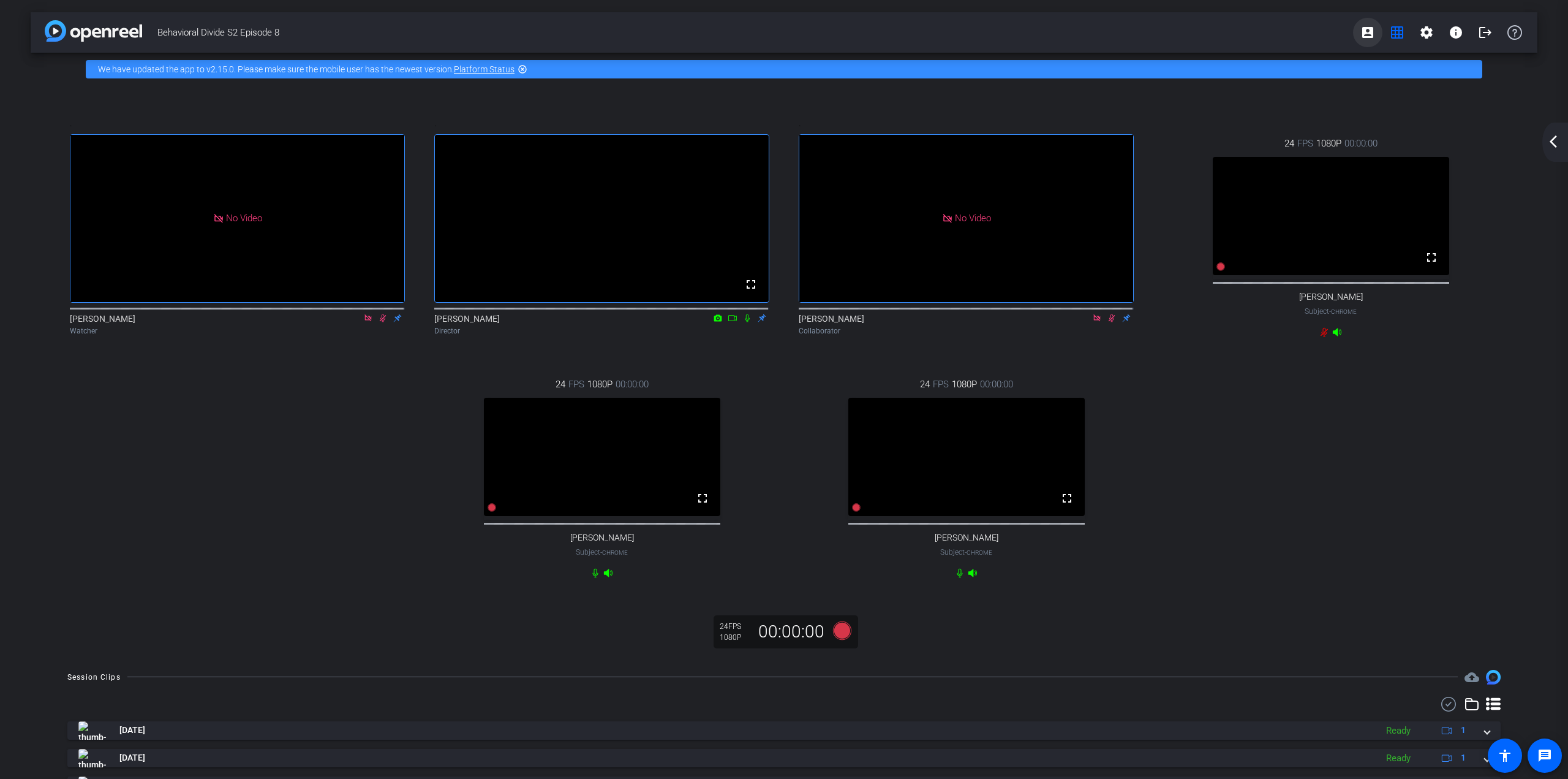
click at [1254, 33] on mat-icon "account_box" at bounding box center [1368, 32] width 14 height 14
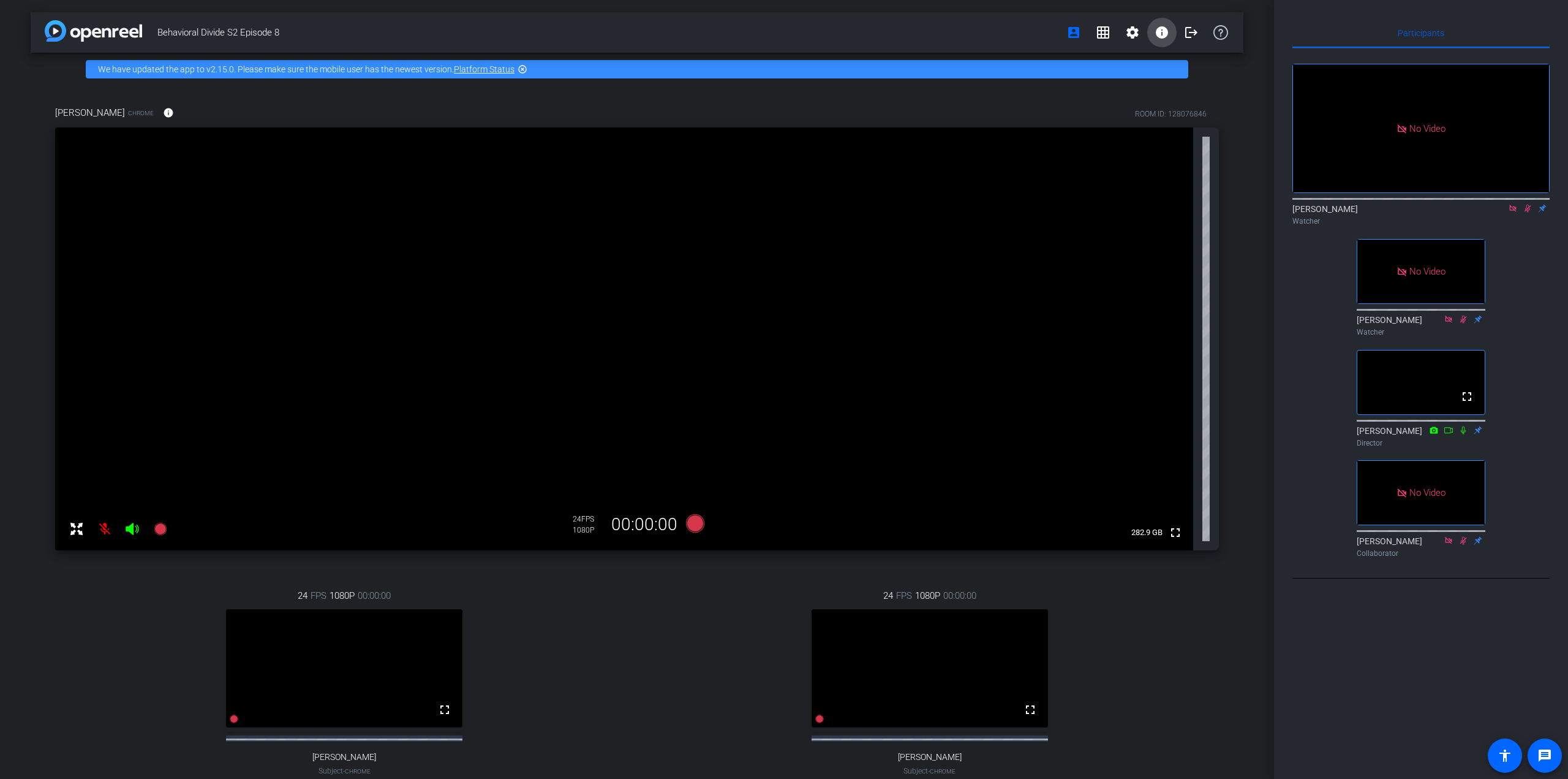
click at [1155, 32] on mat-icon "info" at bounding box center [1162, 32] width 14 height 14
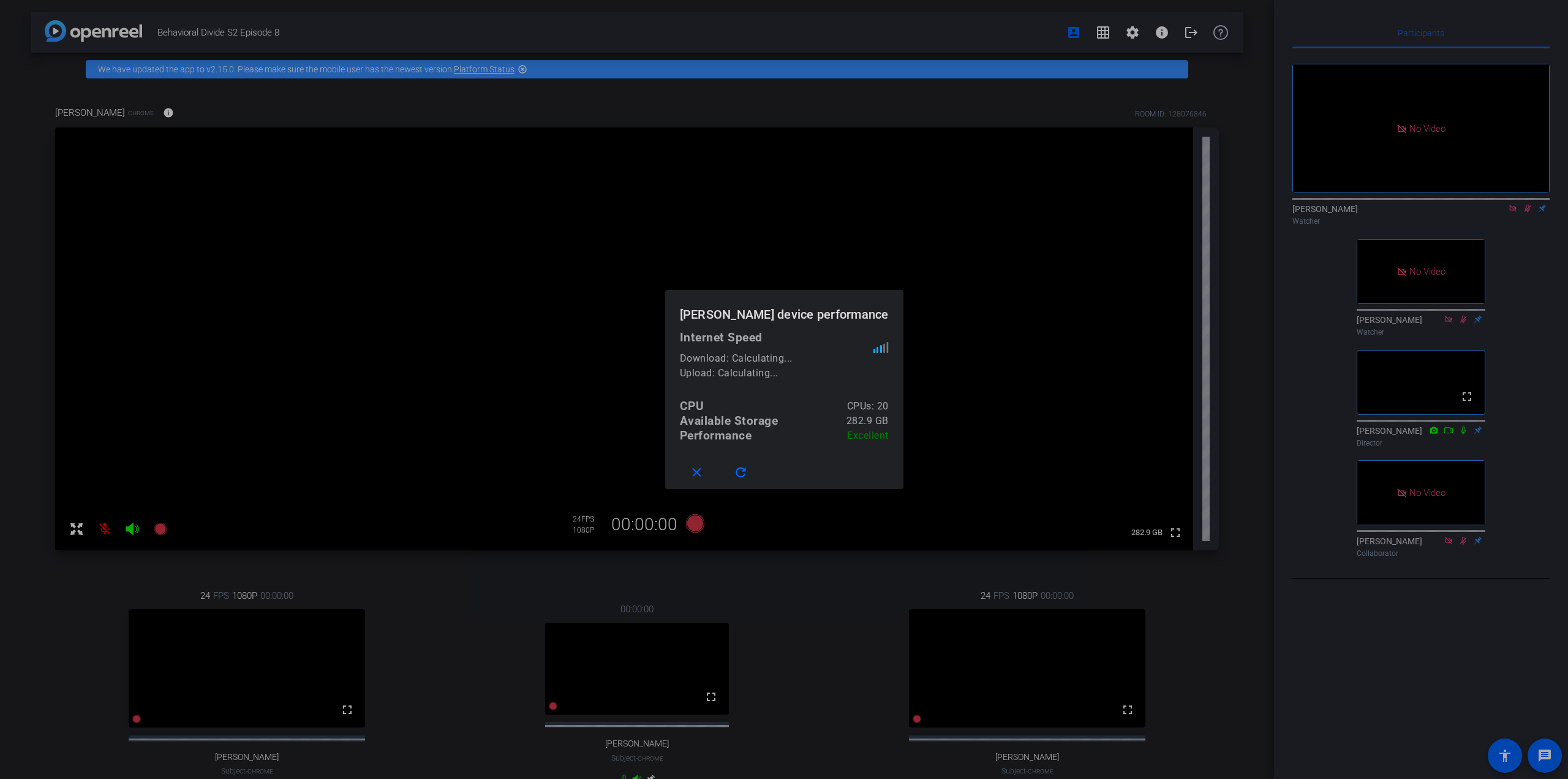
click at [1129, 32] on div at bounding box center [784, 390] width 1568 height 779
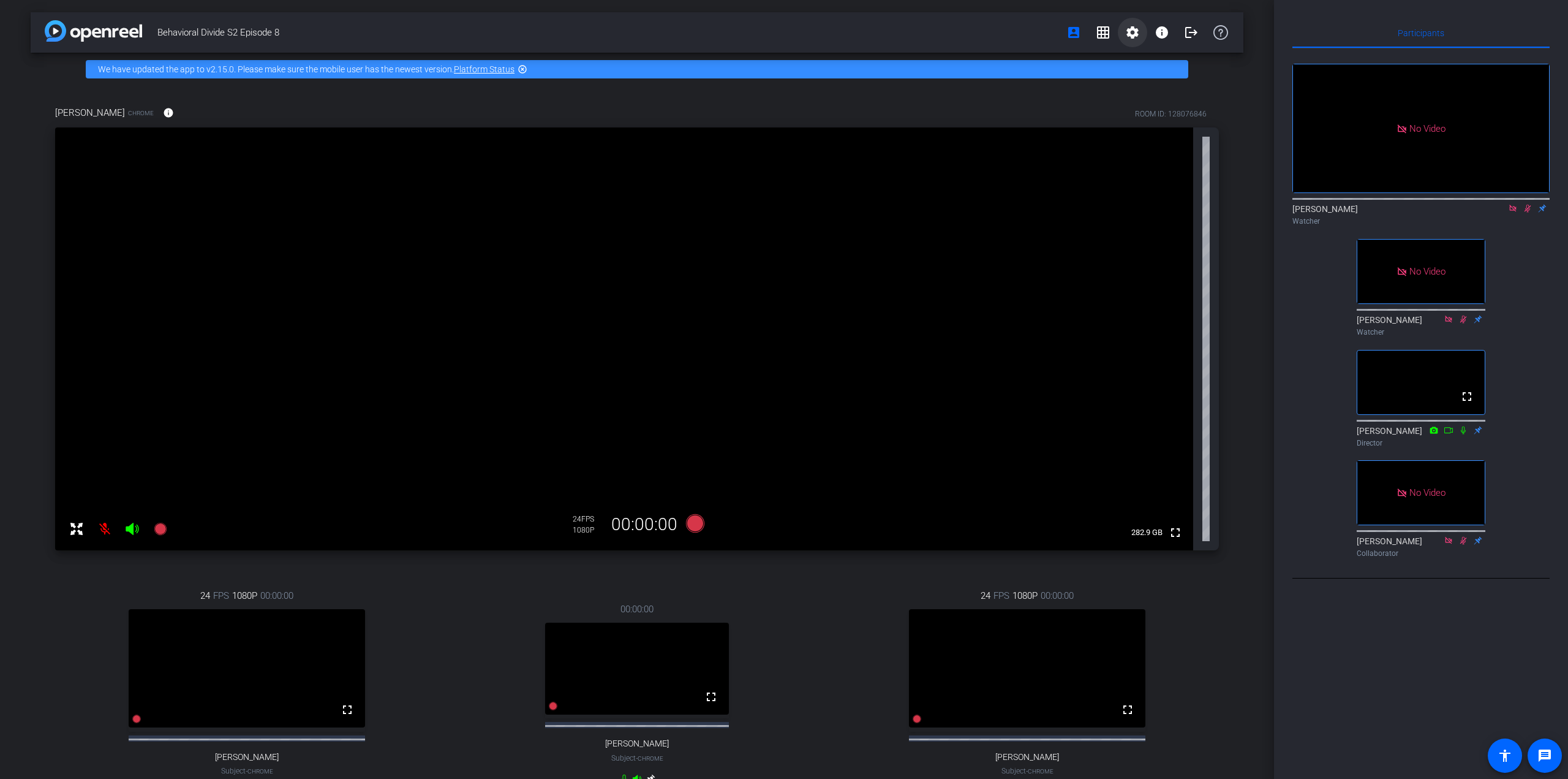
click at [1129, 34] on mat-icon "settings" at bounding box center [1133, 32] width 14 height 14
click at [1008, 31] on div at bounding box center [784, 390] width 1568 height 779
click at [1254, 181] on div "No Video" at bounding box center [1421, 129] width 256 height 128
drag, startPoint x: 715, startPoint y: 151, endPoint x: 845, endPoint y: 119, distance: 133.9
click at [728, 146] on video at bounding box center [625, 339] width 1138 height 423
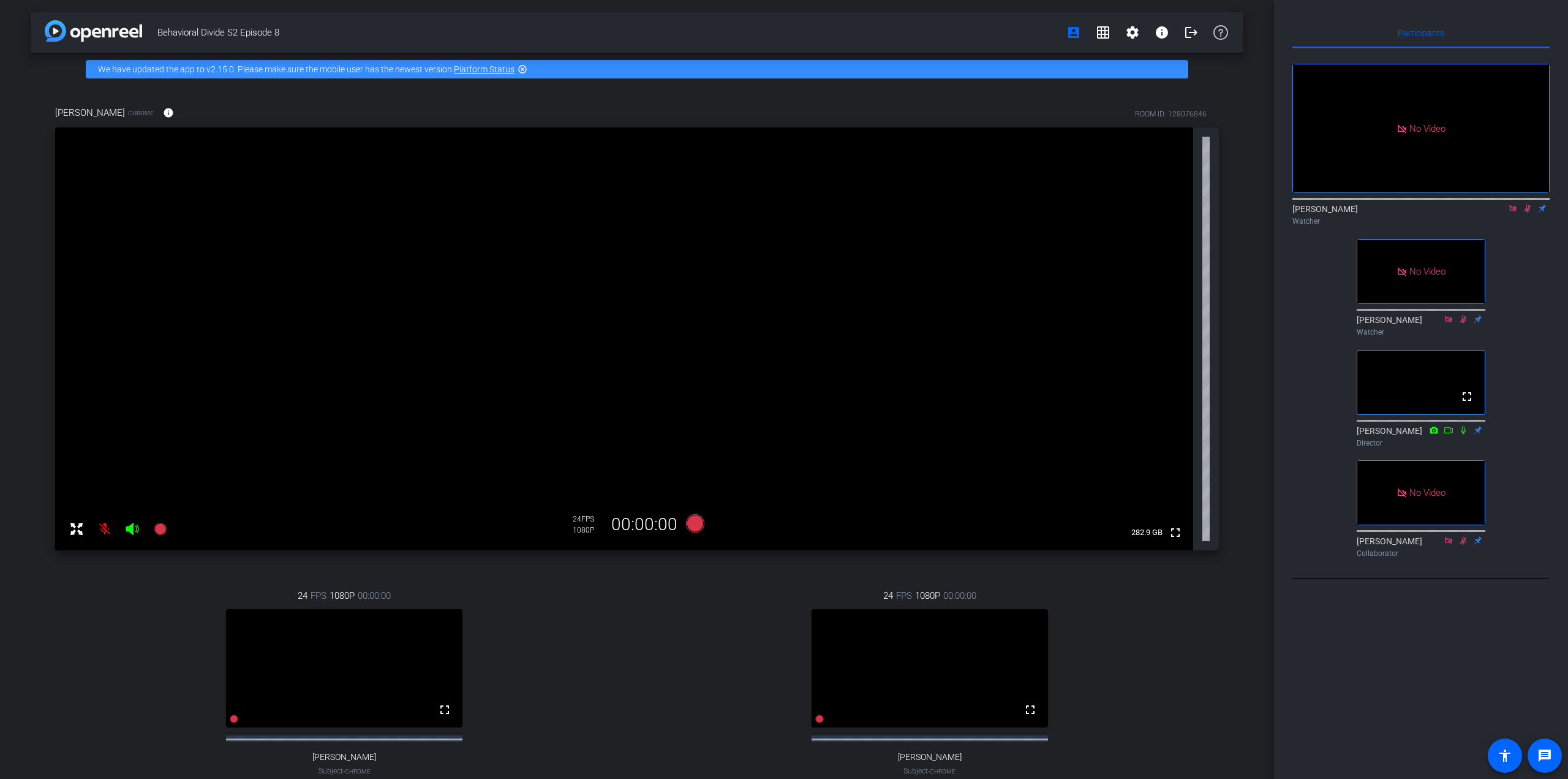
click at [1254, 192] on div "No Video" at bounding box center [1421, 129] width 256 height 128
click at [1254, 213] on icon at bounding box center [1527, 208] width 10 height 9
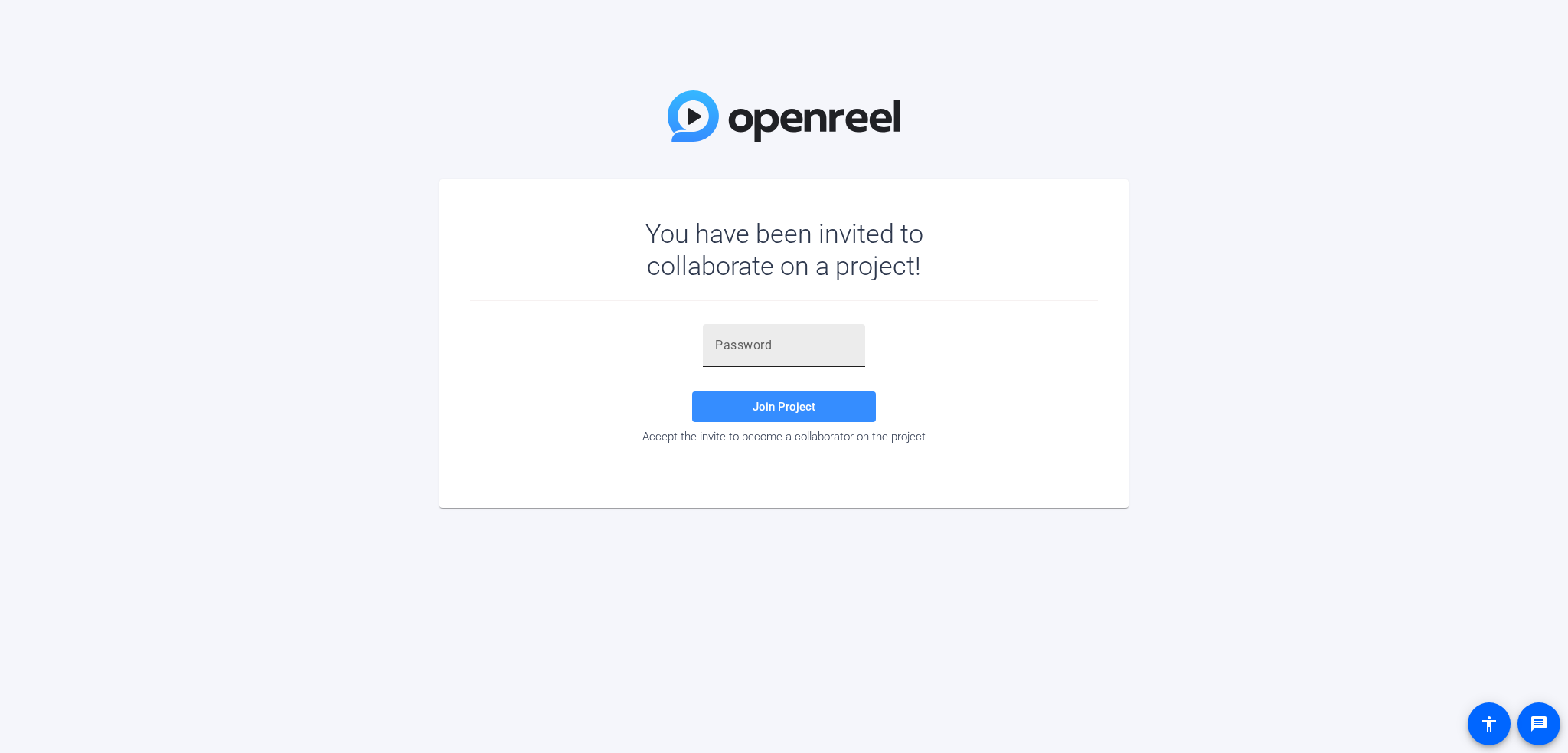
click at [720, 344] on input "text" at bounding box center [783, 345] width 138 height 18
paste input "[EMAIL_ADDRESS][DOMAIN_NAME]"
type input "[EMAIL_ADDRESS][DOMAIN_NAME]"
type input "ls8F8E"
click at [796, 410] on span "Join Project" at bounding box center [784, 406] width 63 height 14
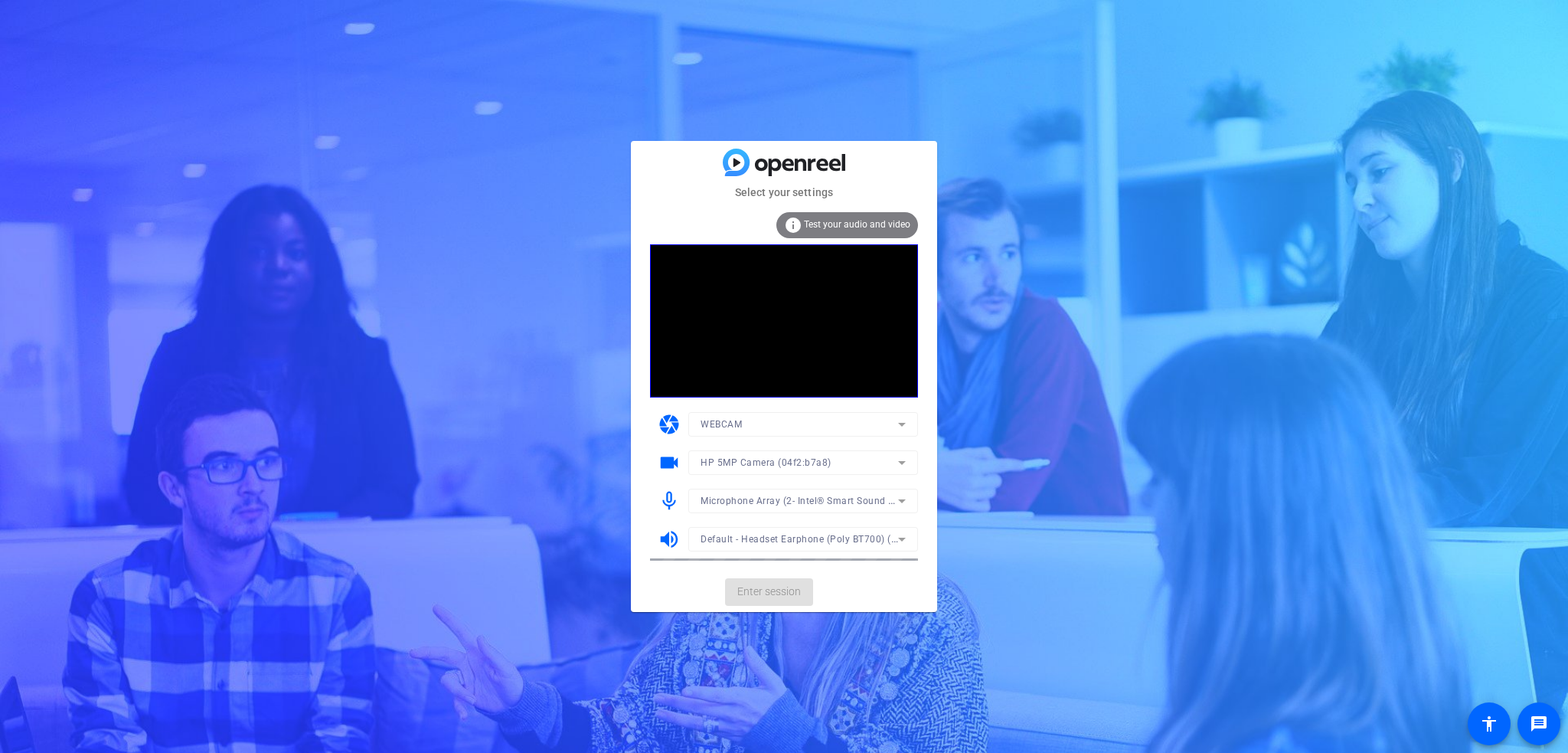
click at [900, 428] on mat-form-field "WEBCAM" at bounding box center [803, 424] width 230 height 25
click at [901, 498] on icon at bounding box center [902, 501] width 18 height 18
click at [761, 603] on span "Headset Microphone (Poly BT700) (047f:02e8)" at bounding box center [803, 605] width 204 height 18
click at [903, 539] on icon at bounding box center [902, 540] width 7 height 4
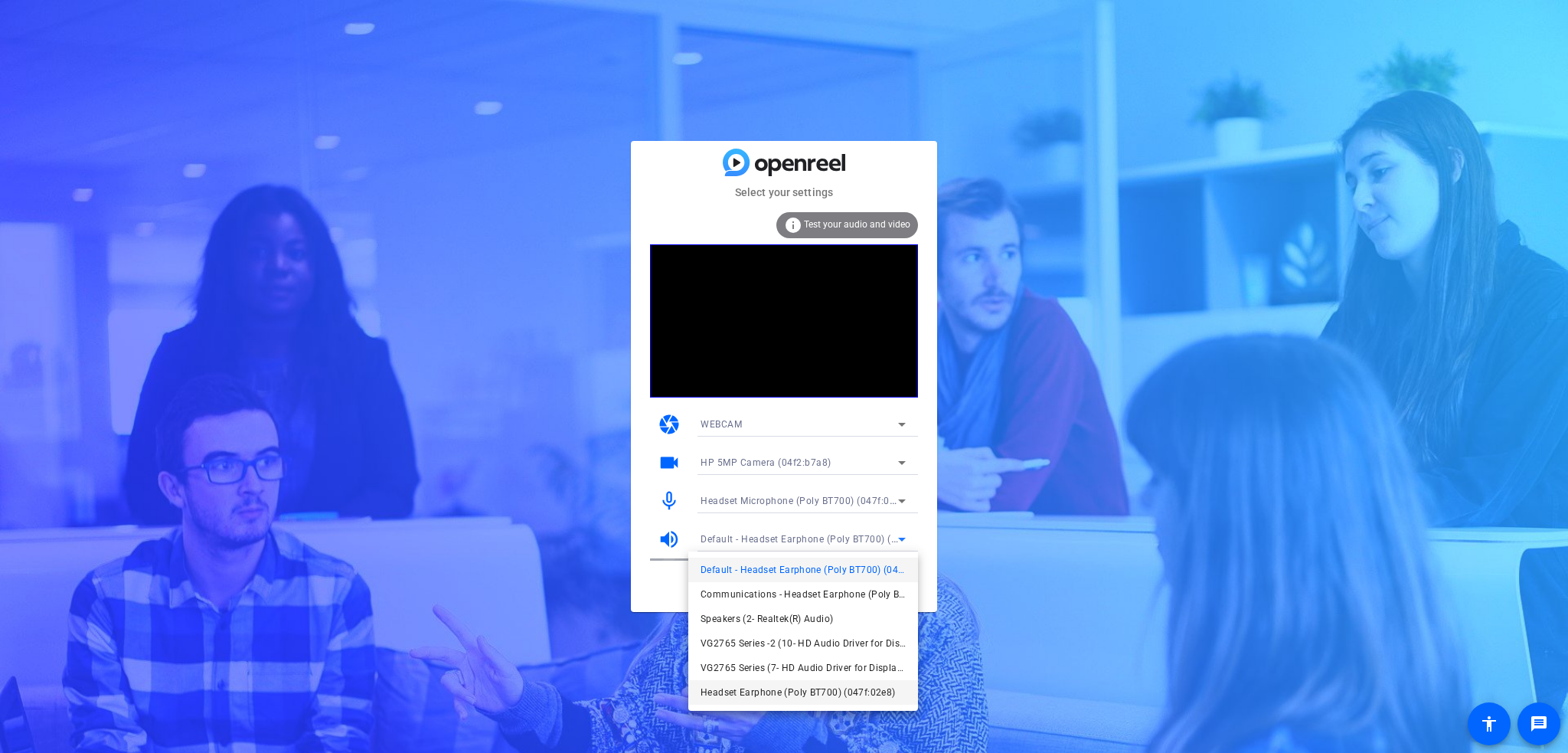
click at [747, 691] on span "Headset Earphone (Poly BT700) (047f:02e8)" at bounding box center [798, 692] width 194 height 18
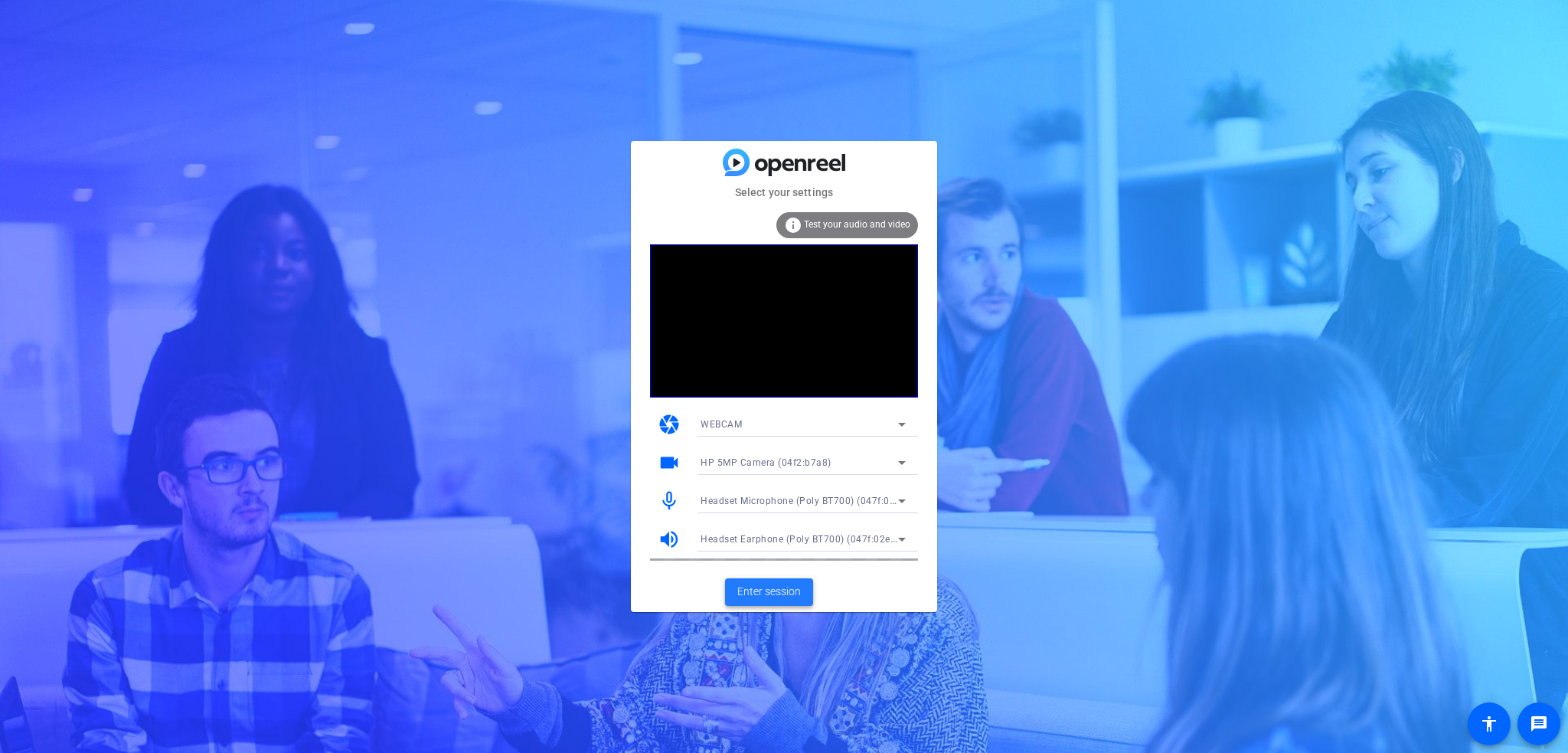
click at [778, 592] on span "Enter session" at bounding box center [768, 592] width 63 height 16
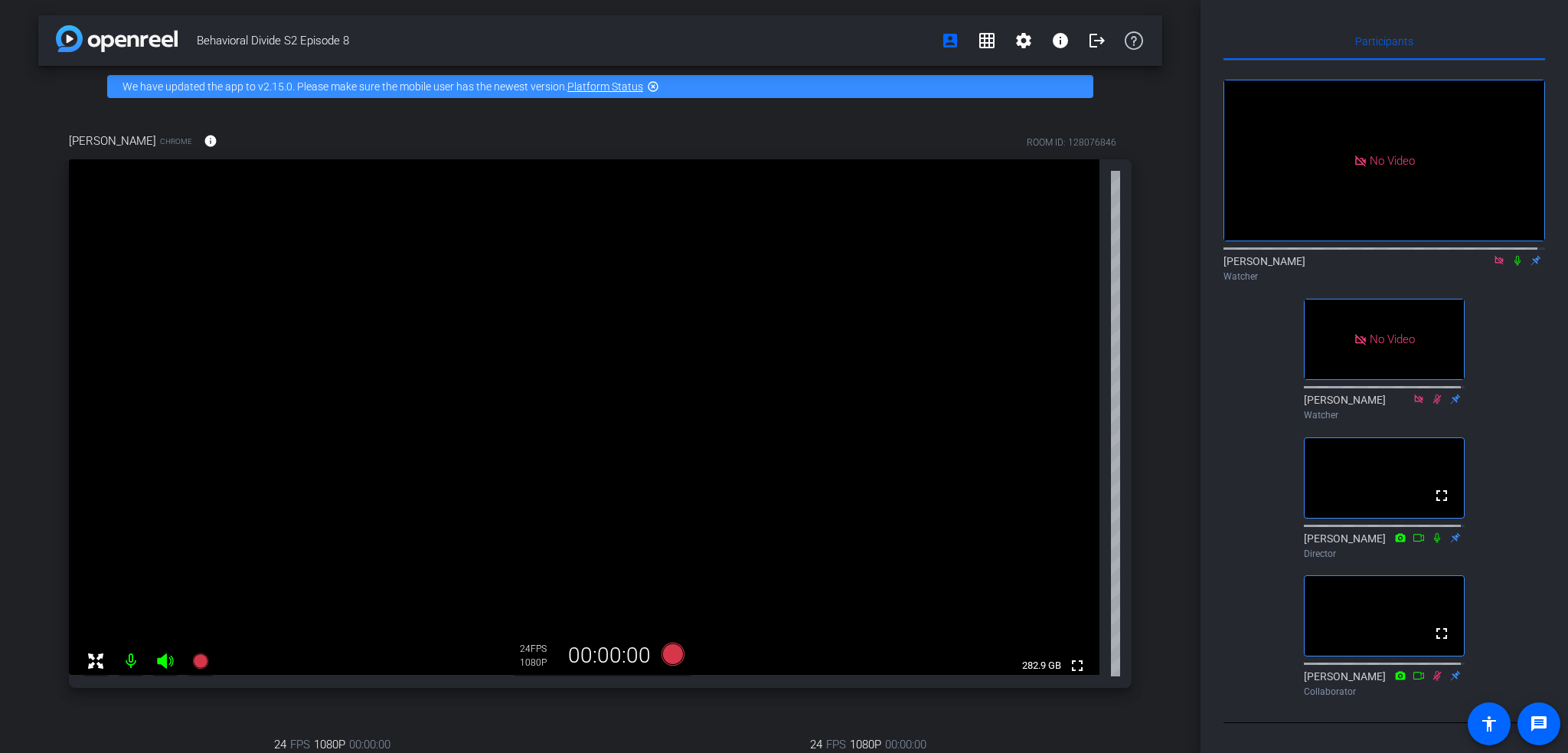
click at [1514, 266] on icon at bounding box center [1517, 261] width 6 height 10
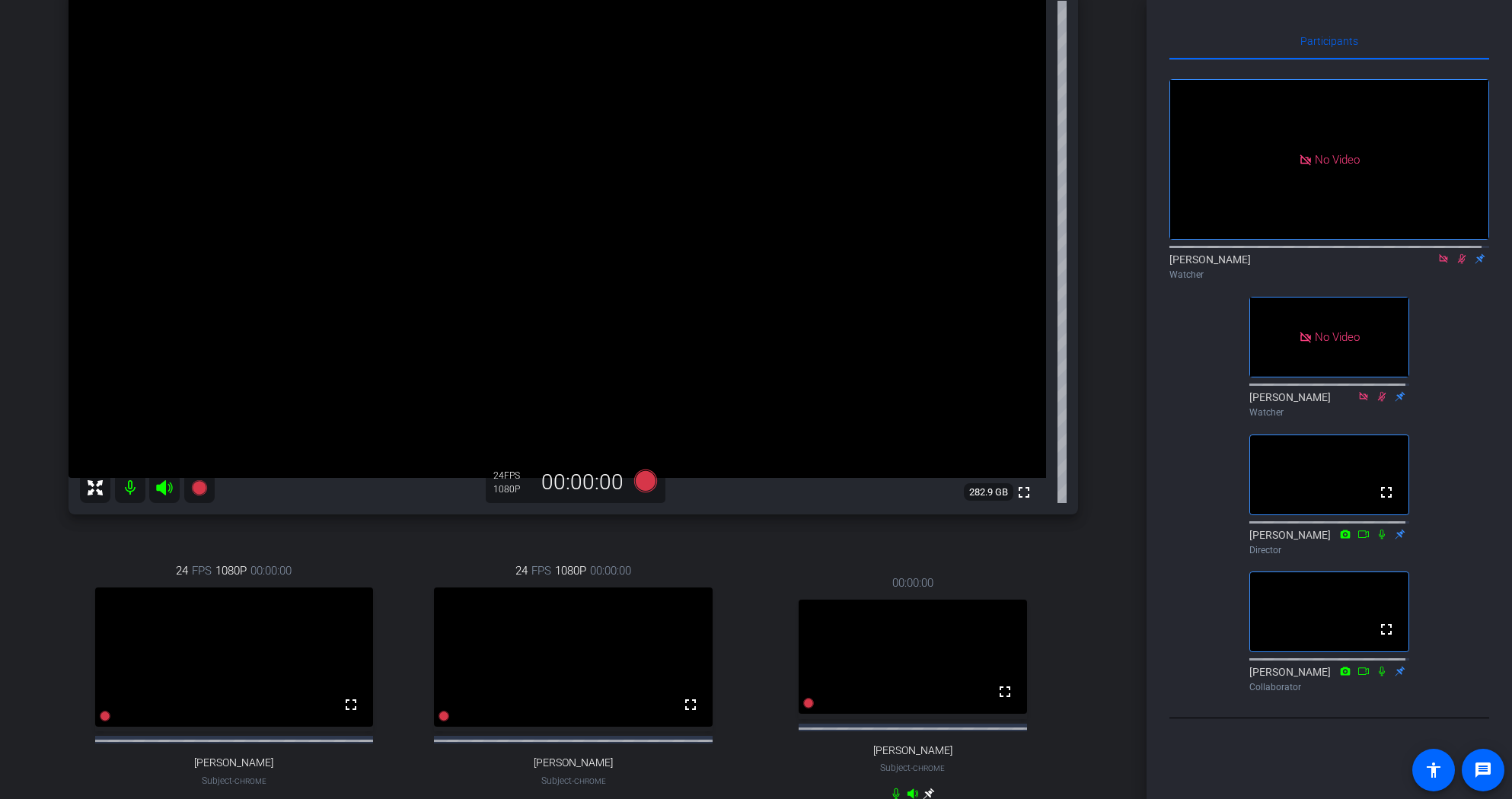
scroll to position [228, 0]
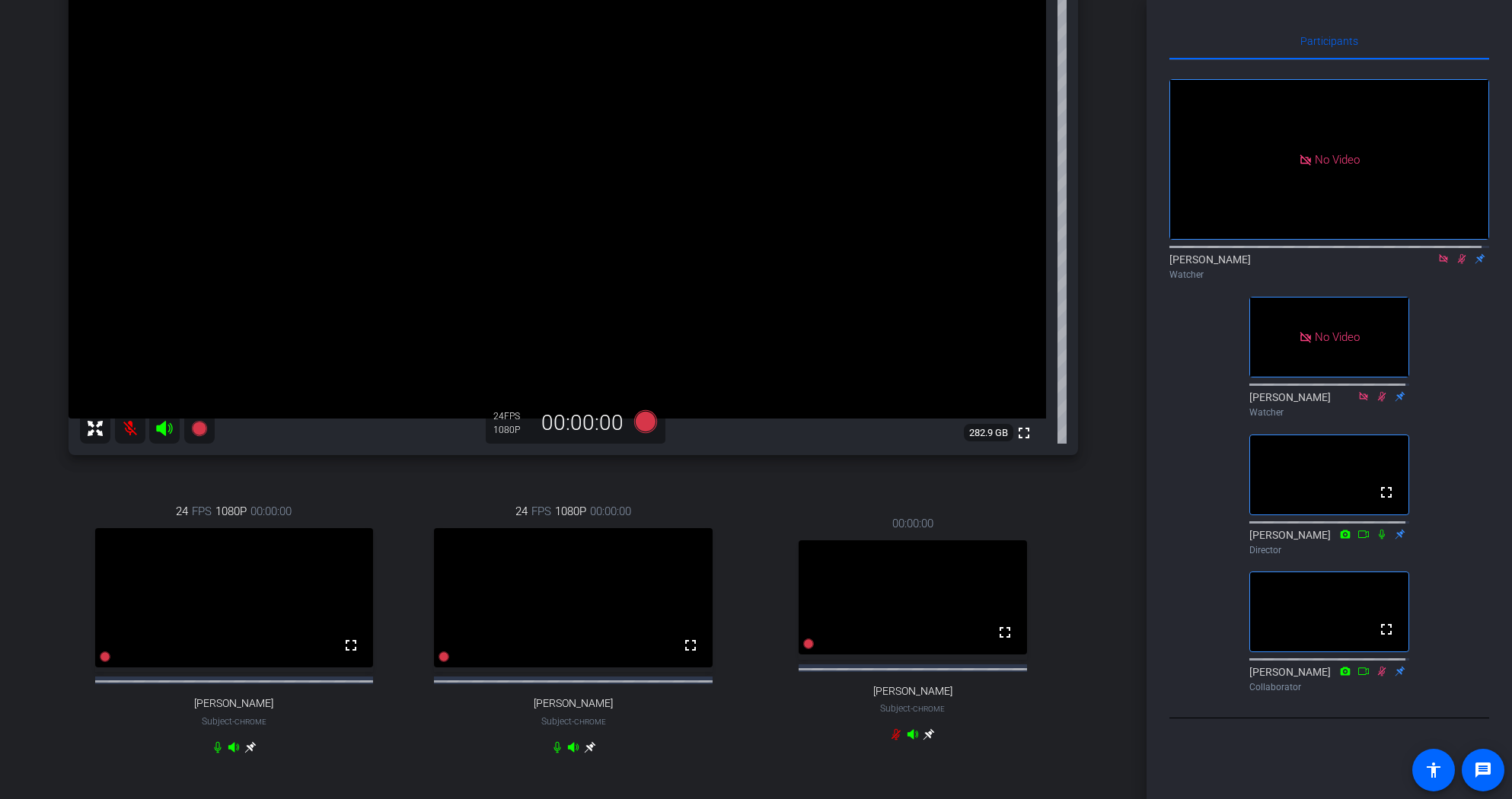
drag, startPoint x: 1460, startPoint y: 338, endPoint x: 1458, endPoint y: 311, distance: 27.1
click at [1460, 338] on div "No Video Tracy Paxson Watcher No Video Mikaela Steutermann Watcher fullscreen J…" at bounding box center [1329, 379] width 320 height 639
click at [1458, 264] on icon at bounding box center [1462, 260] width 8 height 10
click at [1458, 264] on icon at bounding box center [1460, 260] width 6 height 10
click at [1189, 238] on div "No Video" at bounding box center [1329, 160] width 318 height 159
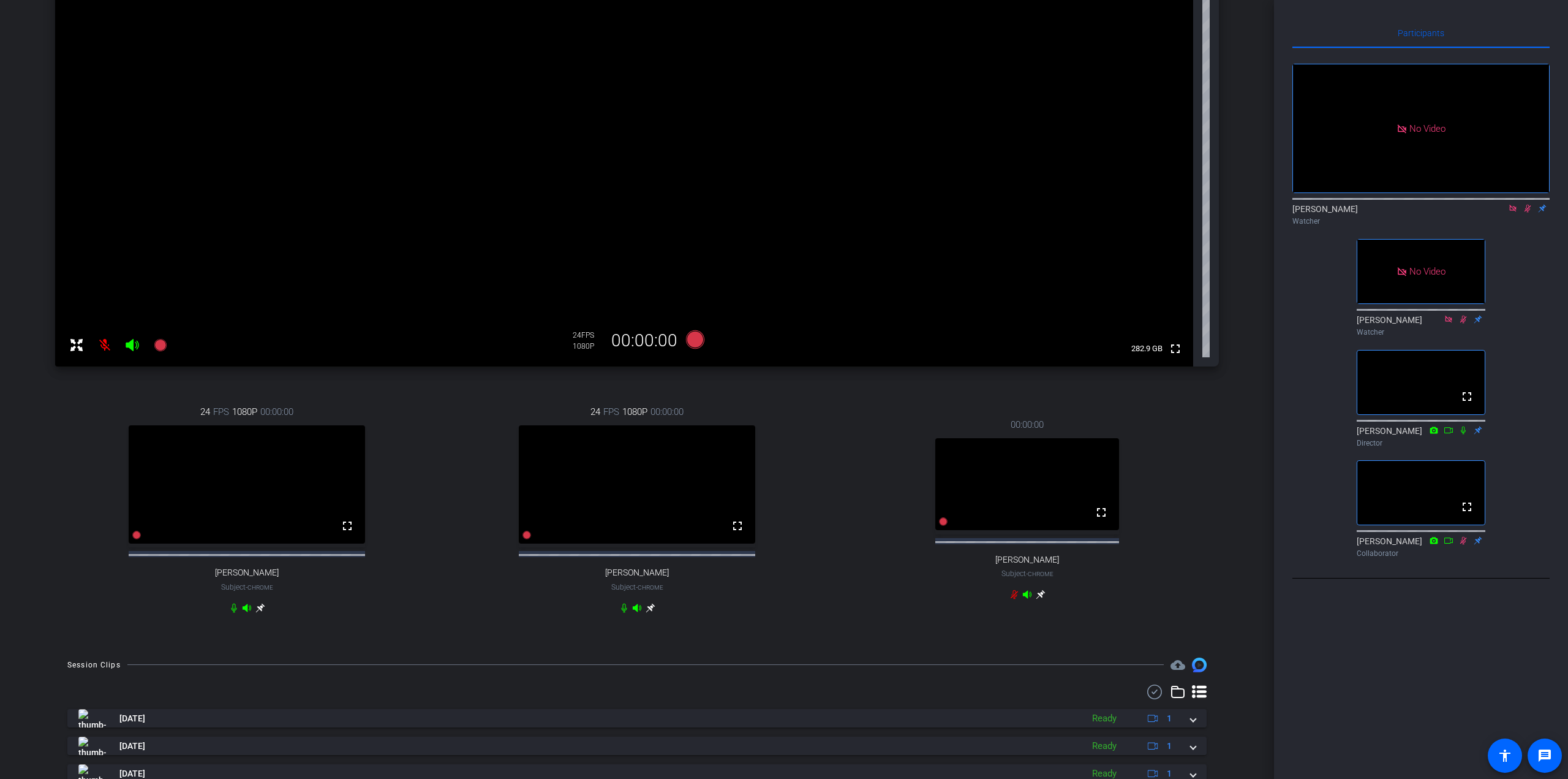
scroll to position [0, 0]
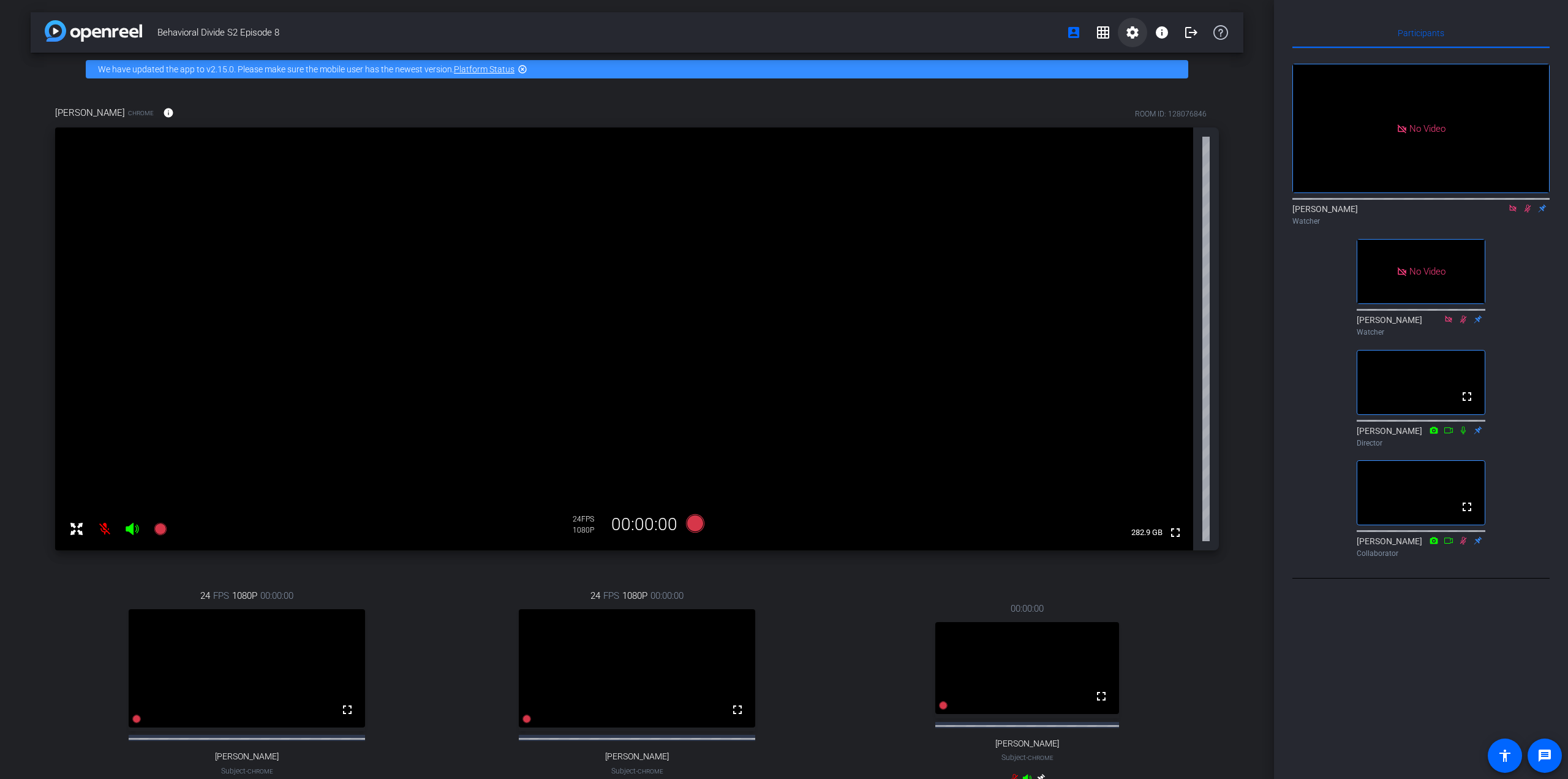
click at [1125, 35] on mat-icon "settings" at bounding box center [1133, 32] width 14 height 14
click at [1092, 36] on div at bounding box center [784, 390] width 1568 height 779
click at [1096, 36] on mat-icon "grid_on" at bounding box center [1103, 32] width 14 height 14
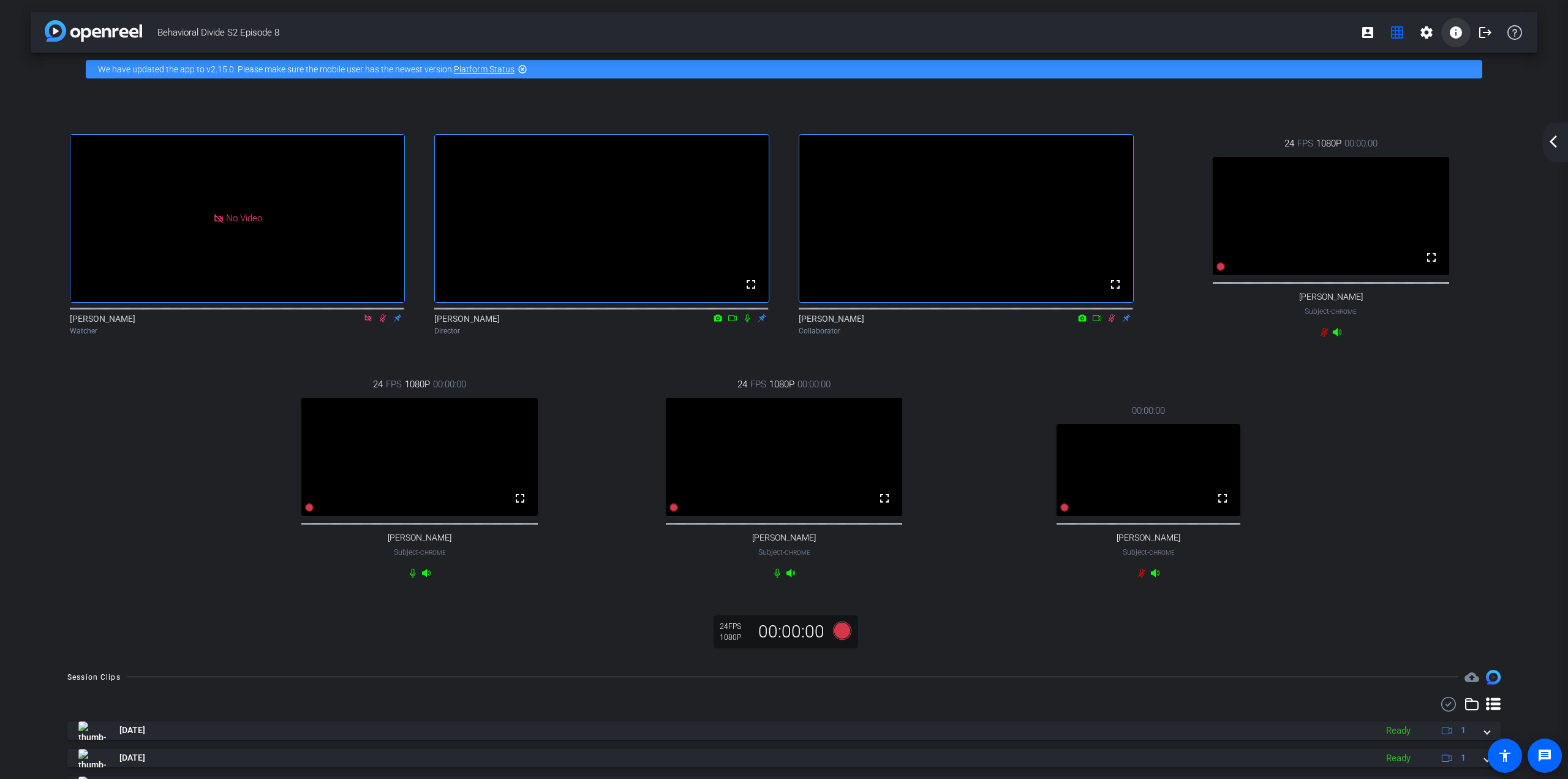
click at [1254, 36] on mat-icon "info" at bounding box center [1456, 32] width 14 height 14
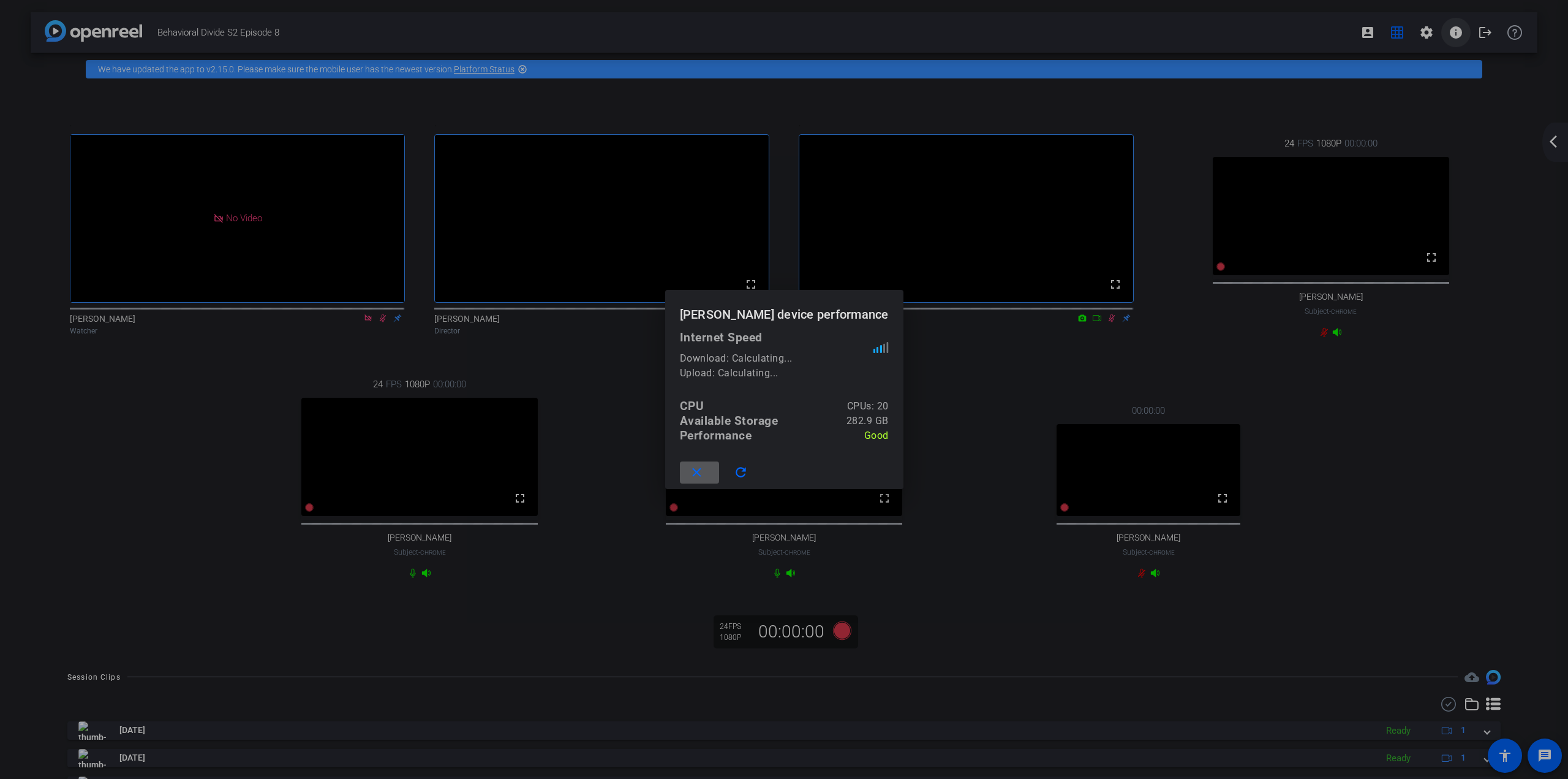
click at [1254, 36] on div at bounding box center [784, 390] width 1568 height 779
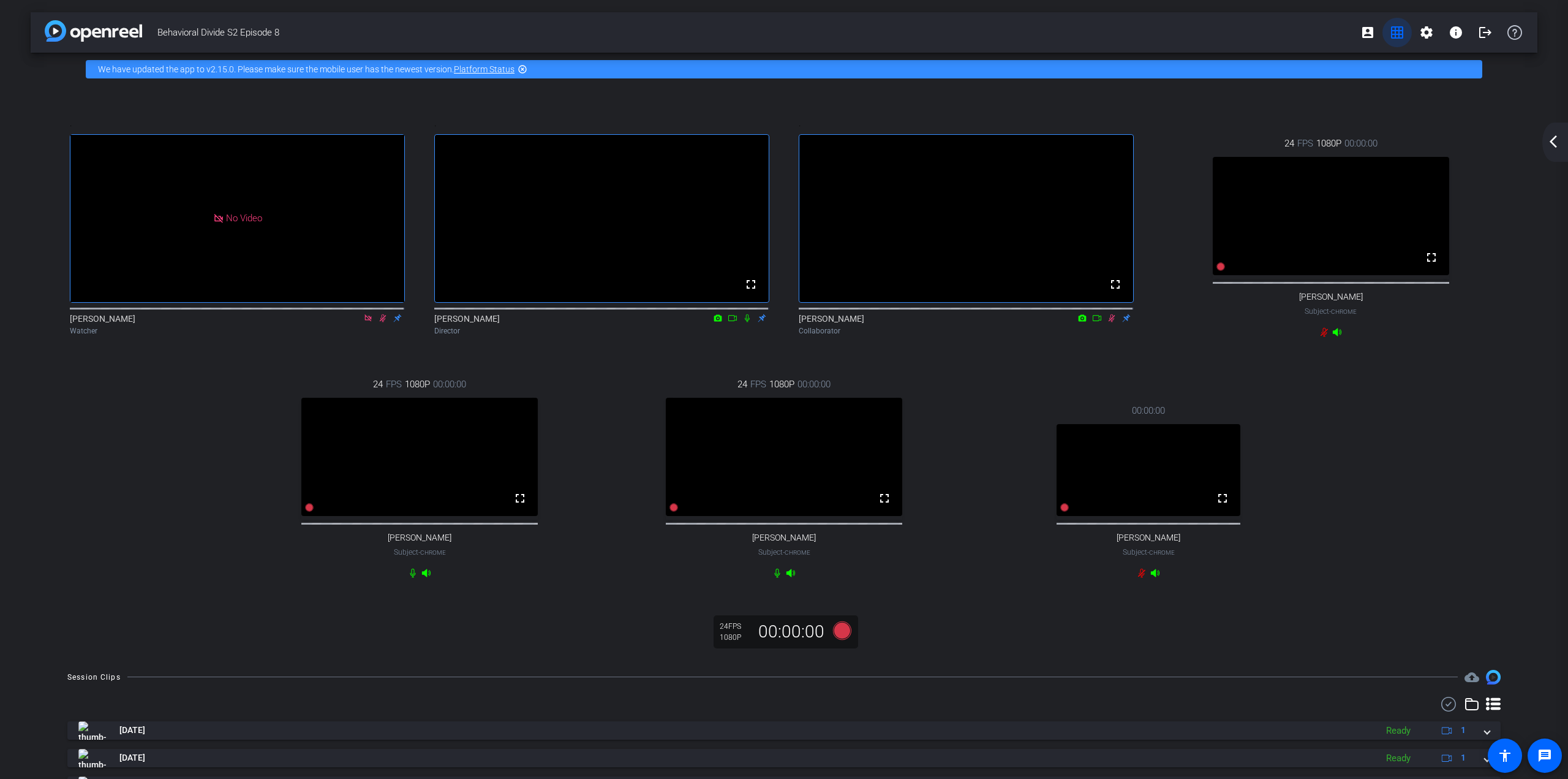
click at [1254, 36] on mat-icon "grid_on" at bounding box center [1397, 32] width 14 height 14
click at [1254, 39] on mat-icon "grid_on" at bounding box center [1397, 32] width 14 height 14
click at [1254, 40] on span at bounding box center [1368, 32] width 30 height 30
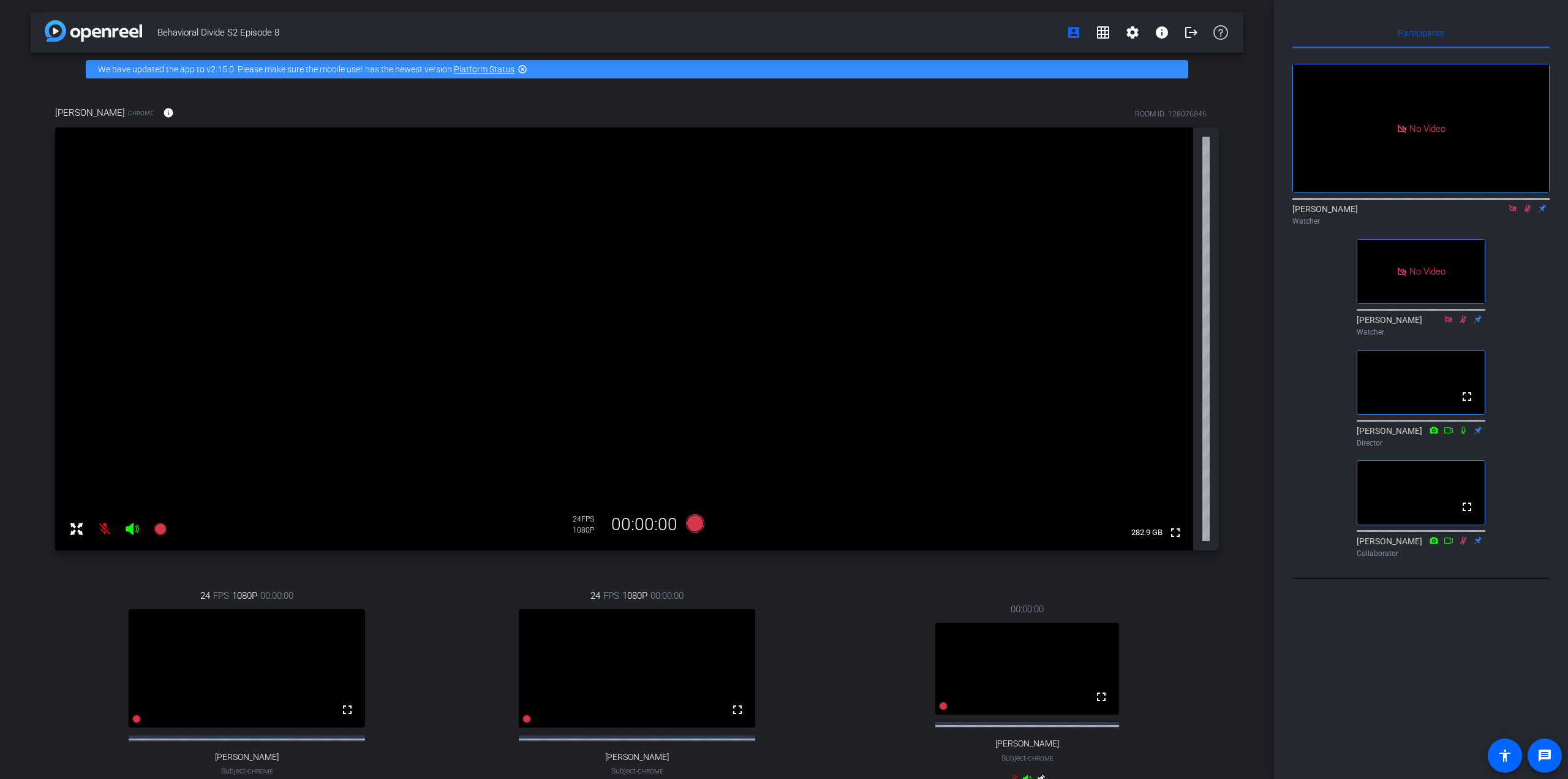
click at [1254, 192] on div "No Video" at bounding box center [1421, 129] width 256 height 128
click at [1254, 213] on icon at bounding box center [1527, 208] width 10 height 9
click at [155, 430] on video at bounding box center [625, 339] width 1138 height 423
click at [1254, 213] on icon at bounding box center [1513, 208] width 10 height 9
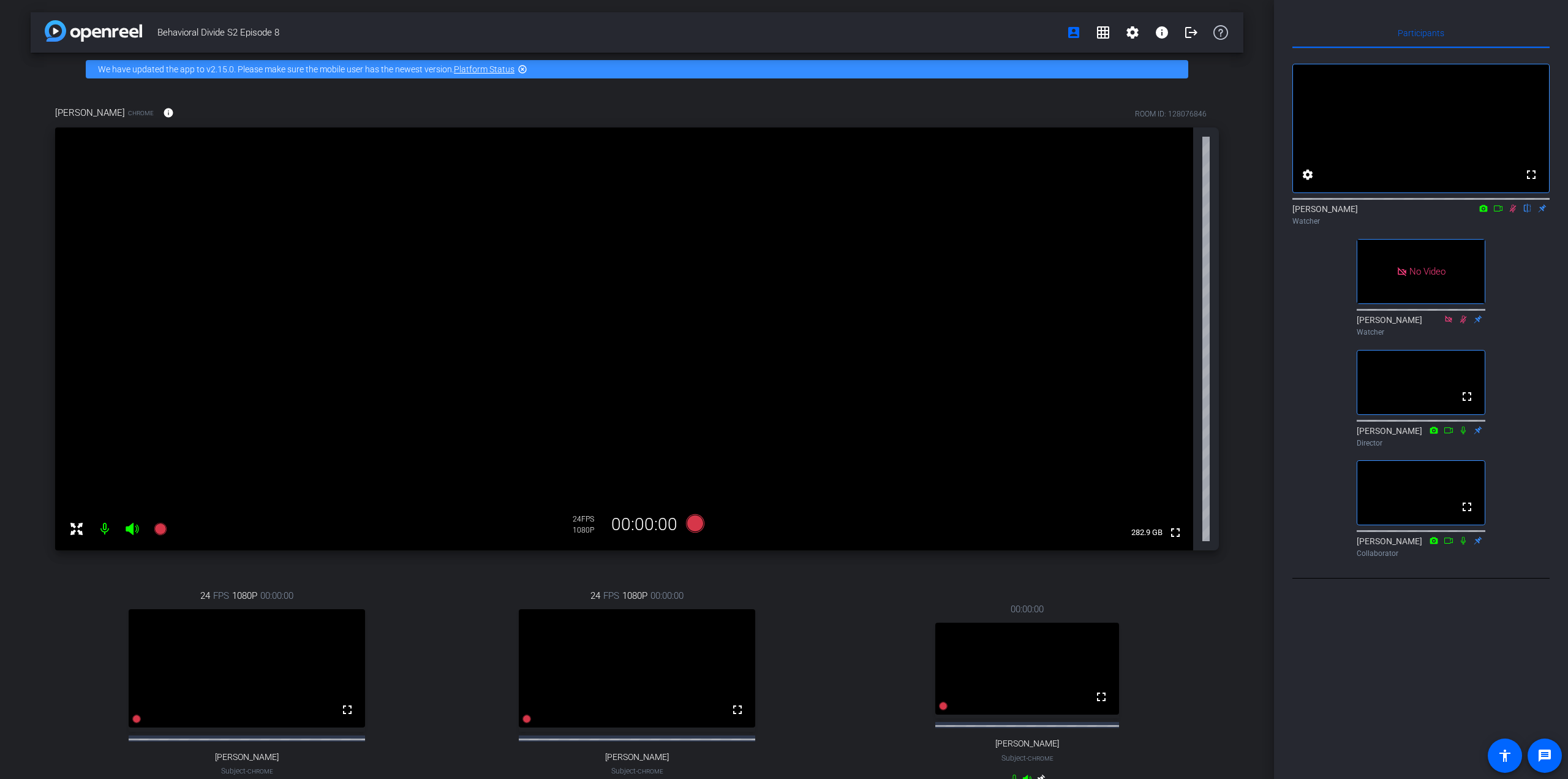
click at [1254, 213] on icon at bounding box center [1513, 208] width 10 height 9
click at [1254, 182] on mat-icon "settings" at bounding box center [1308, 175] width 14 height 14
click at [1254, 273] on div at bounding box center [784, 390] width 1568 height 779
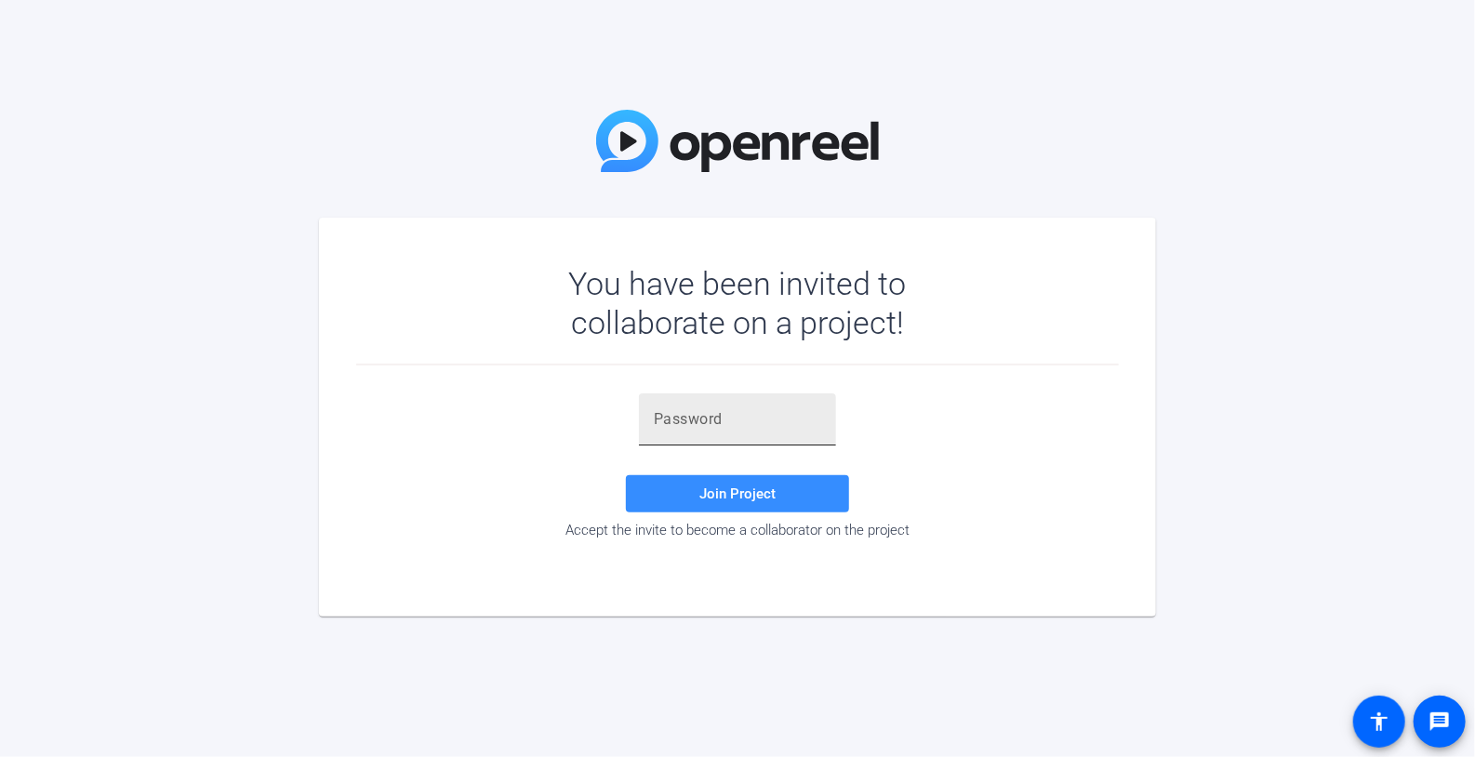
click at [742, 425] on input "text" at bounding box center [737, 419] width 167 height 22
paste input "ls8F8E"
type input "ls8F8E"
click at [691, 490] on span at bounding box center [737, 493] width 223 height 45
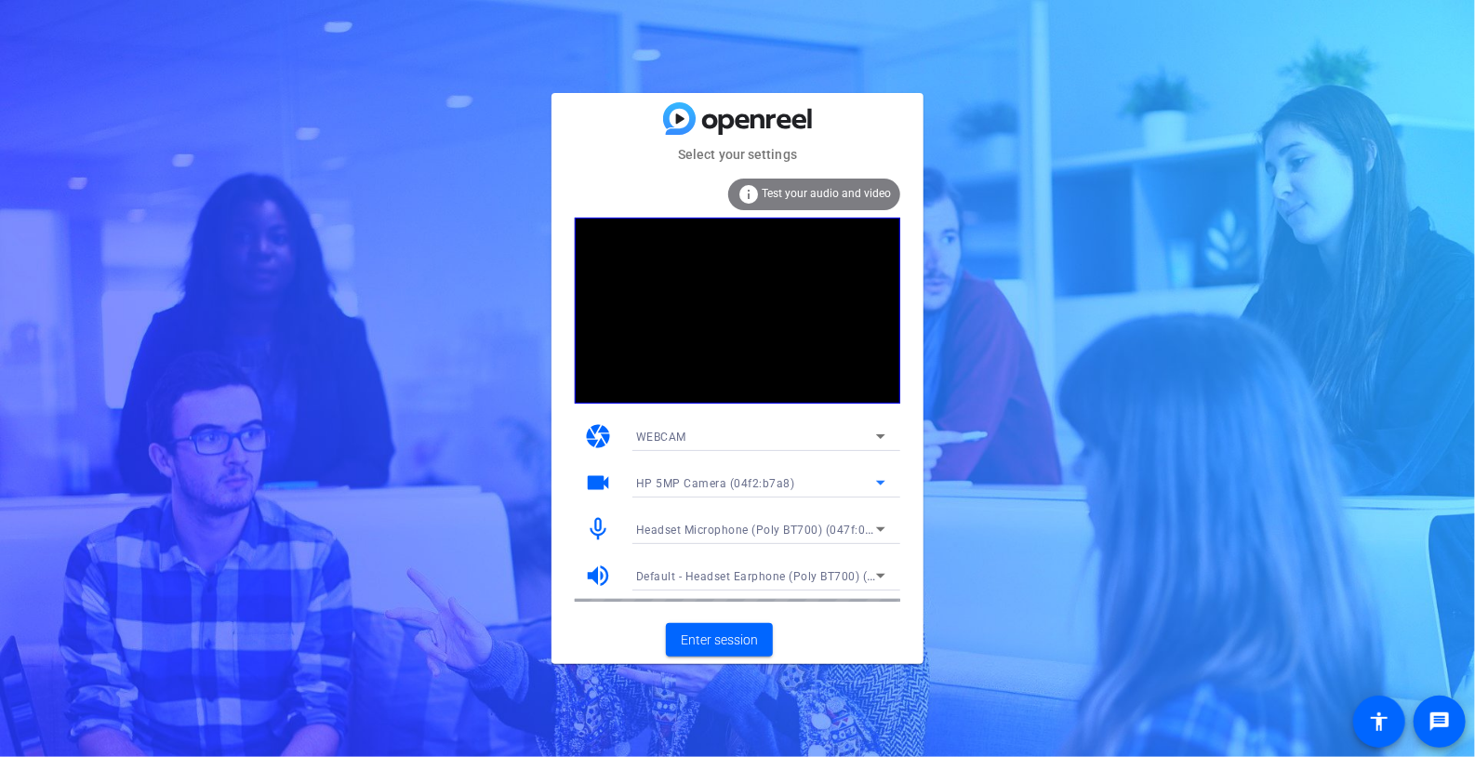
click at [876, 487] on icon at bounding box center [880, 482] width 22 height 22
click at [717, 522] on span "HP 5MP Camera (04f2:b7a8)" at bounding box center [713, 520] width 155 height 22
click at [733, 635] on div "Select your settings info Test your audio and video camera WEBCAM videocam HP 5…" at bounding box center [737, 378] width 372 height 571
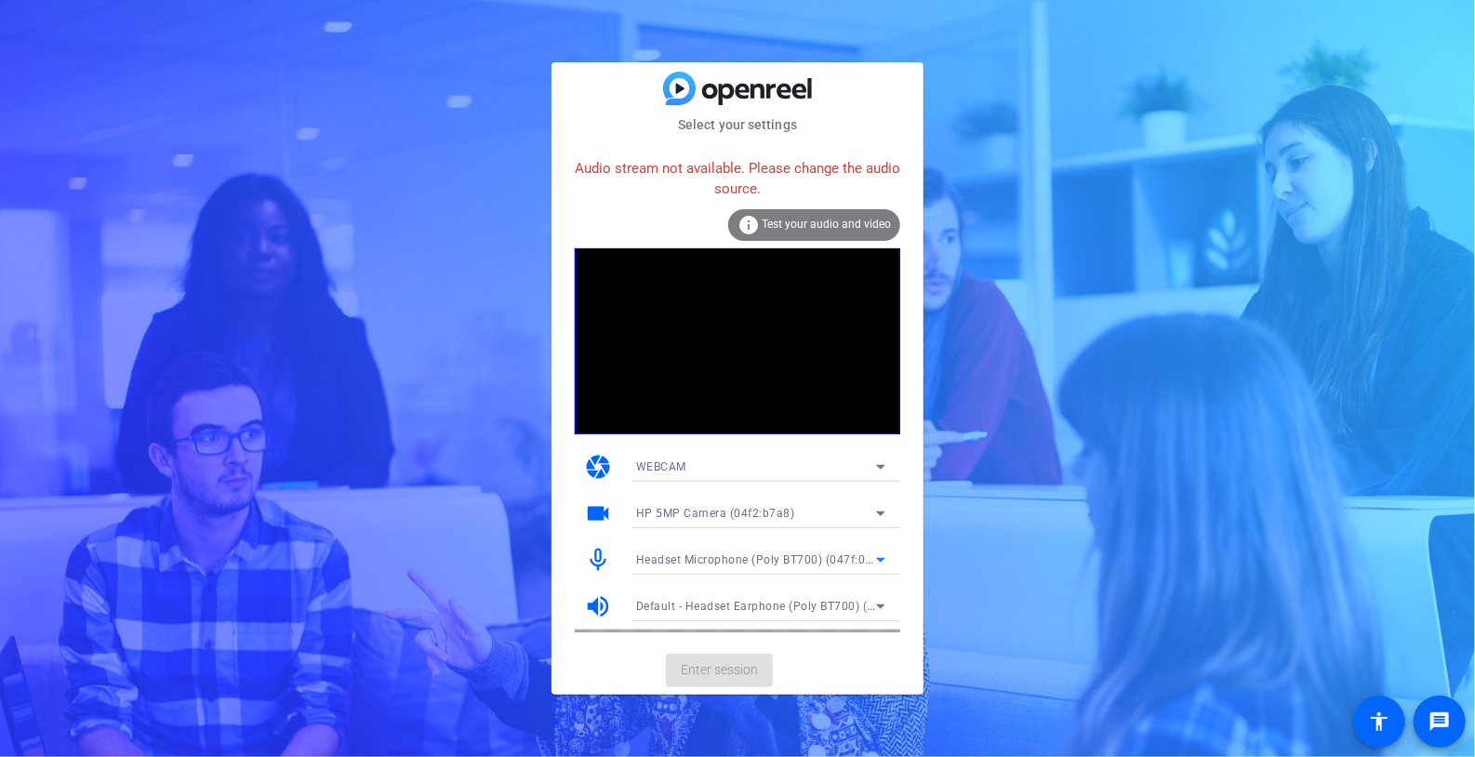
click at [874, 559] on icon at bounding box center [880, 560] width 22 height 22
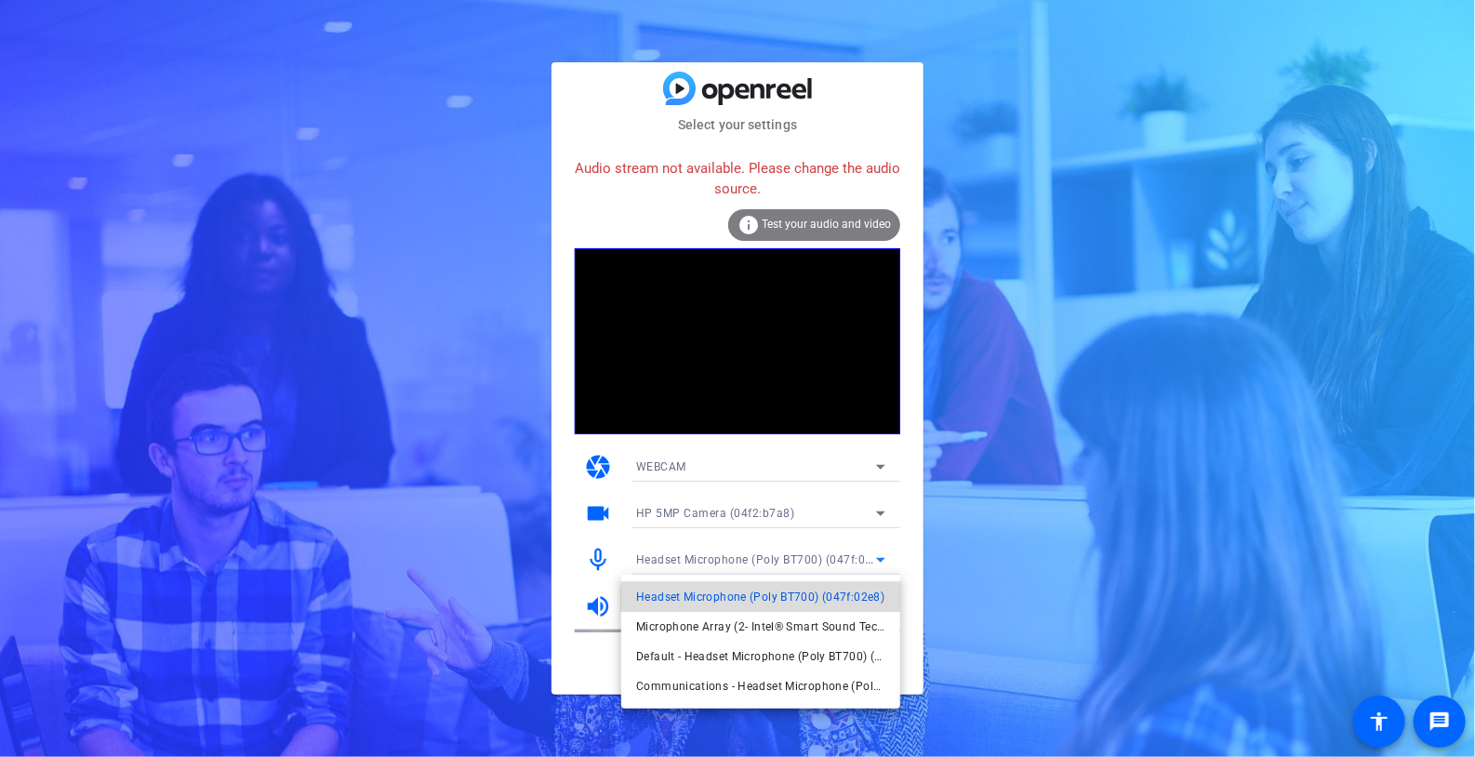
click at [801, 600] on span "Headset Microphone (Poly BT700) (047f:02e8)" at bounding box center [760, 597] width 248 height 22
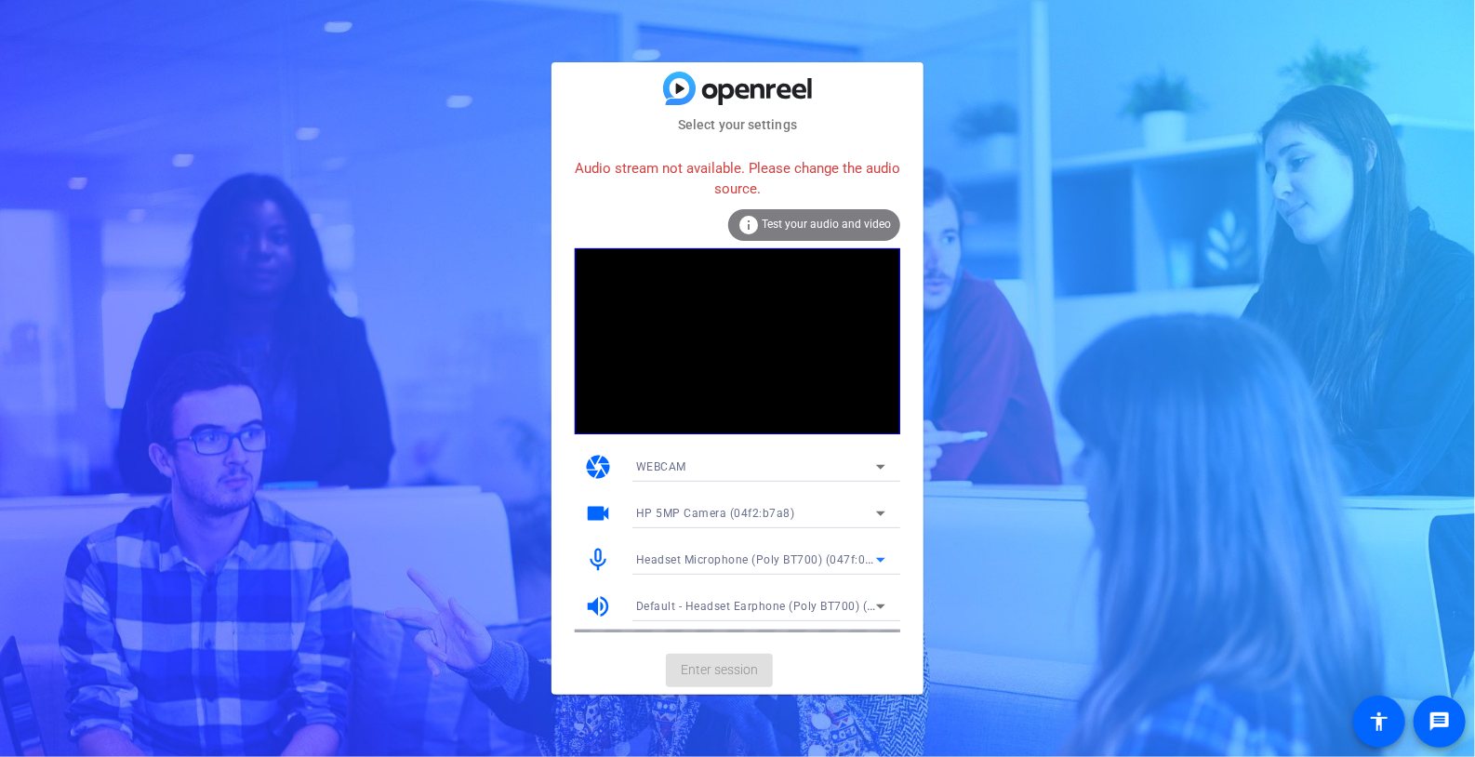
click at [877, 608] on icon at bounding box center [880, 606] width 22 height 22
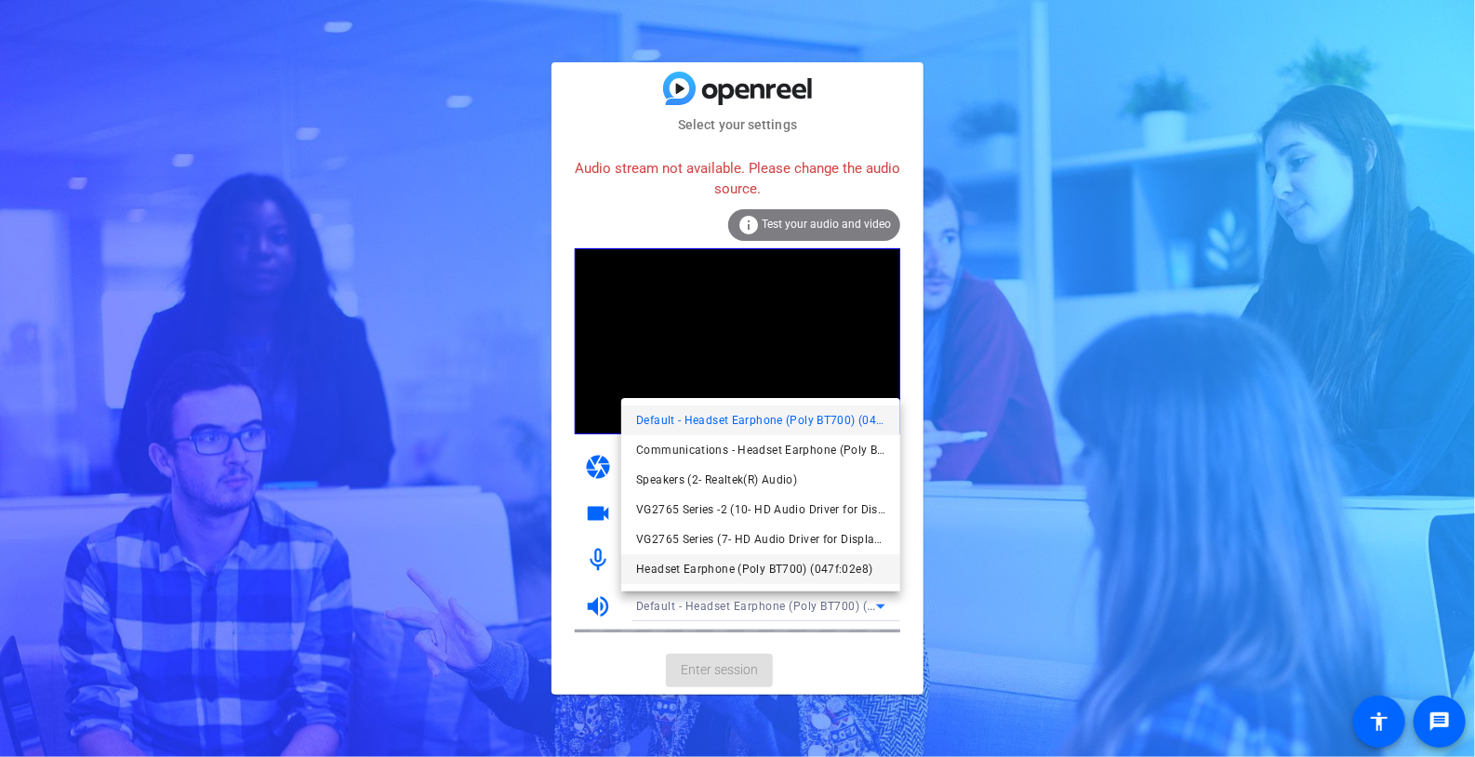
click at [712, 566] on span "Headset Earphone (Poly BT700) (047f:02e8)" at bounding box center [754, 569] width 236 height 22
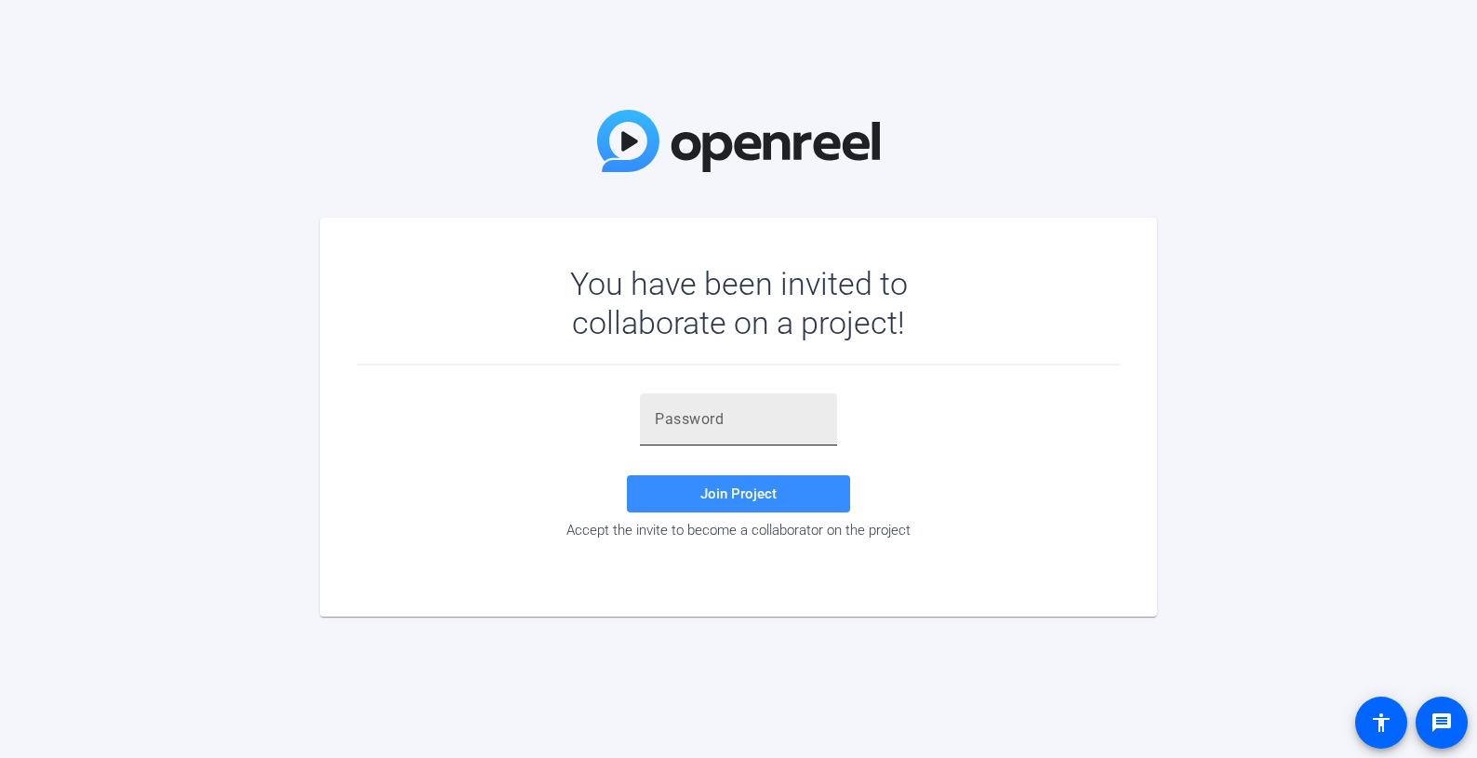
click at [707, 432] on div at bounding box center [738, 419] width 167 height 52
paste input "ls8F8E"
type input "ls8F8E"
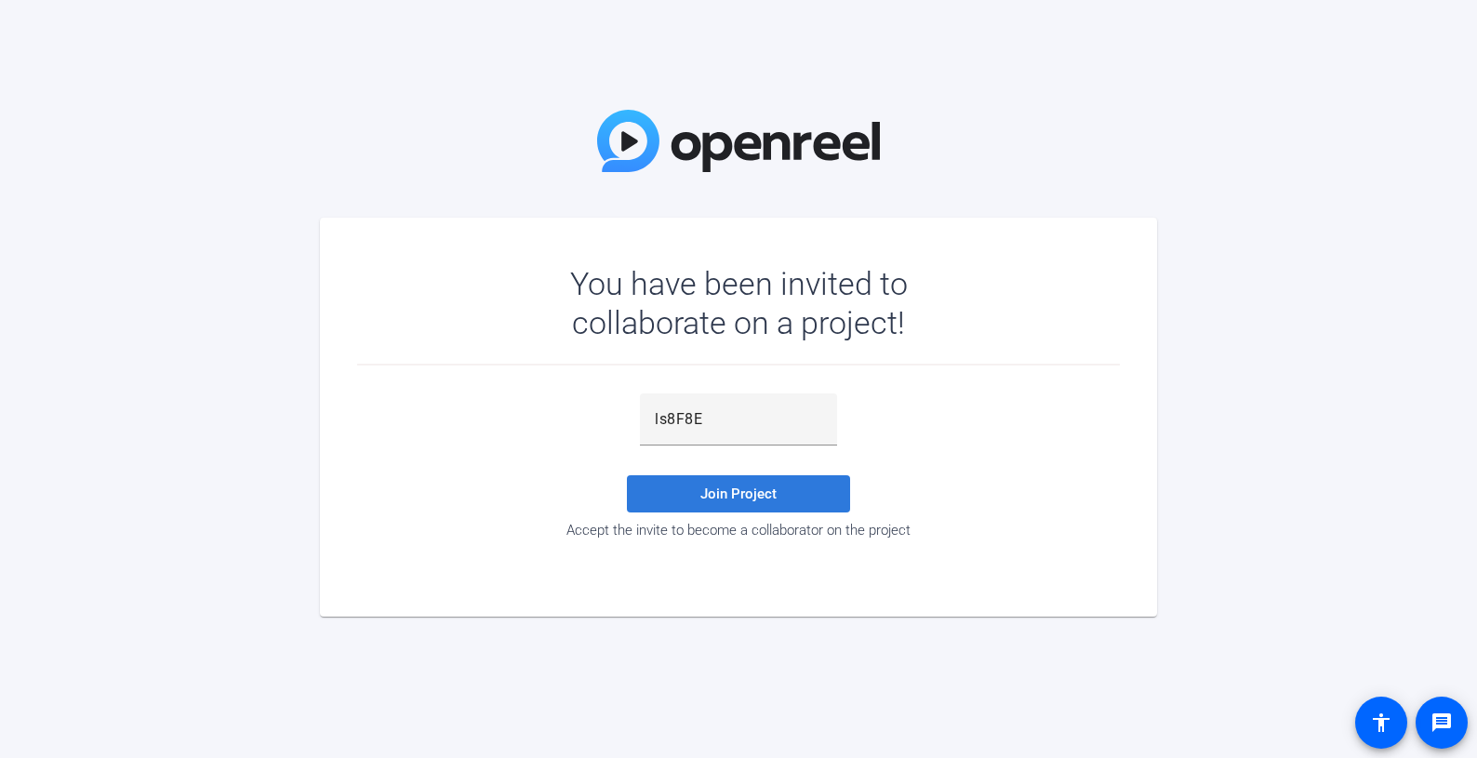
click at [730, 508] on span at bounding box center [738, 493] width 223 height 45
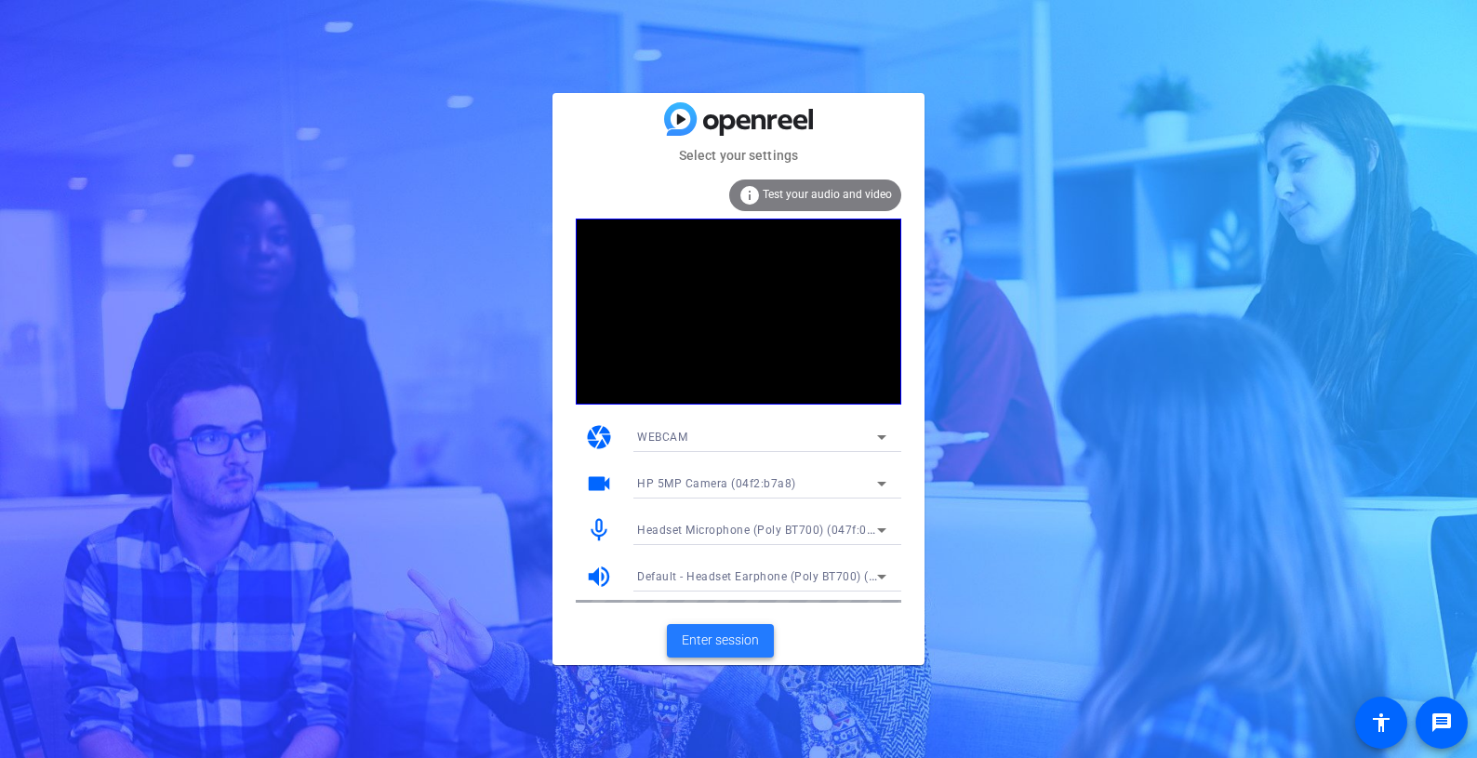
click at [708, 639] on span "Enter session" at bounding box center [720, 640] width 77 height 20
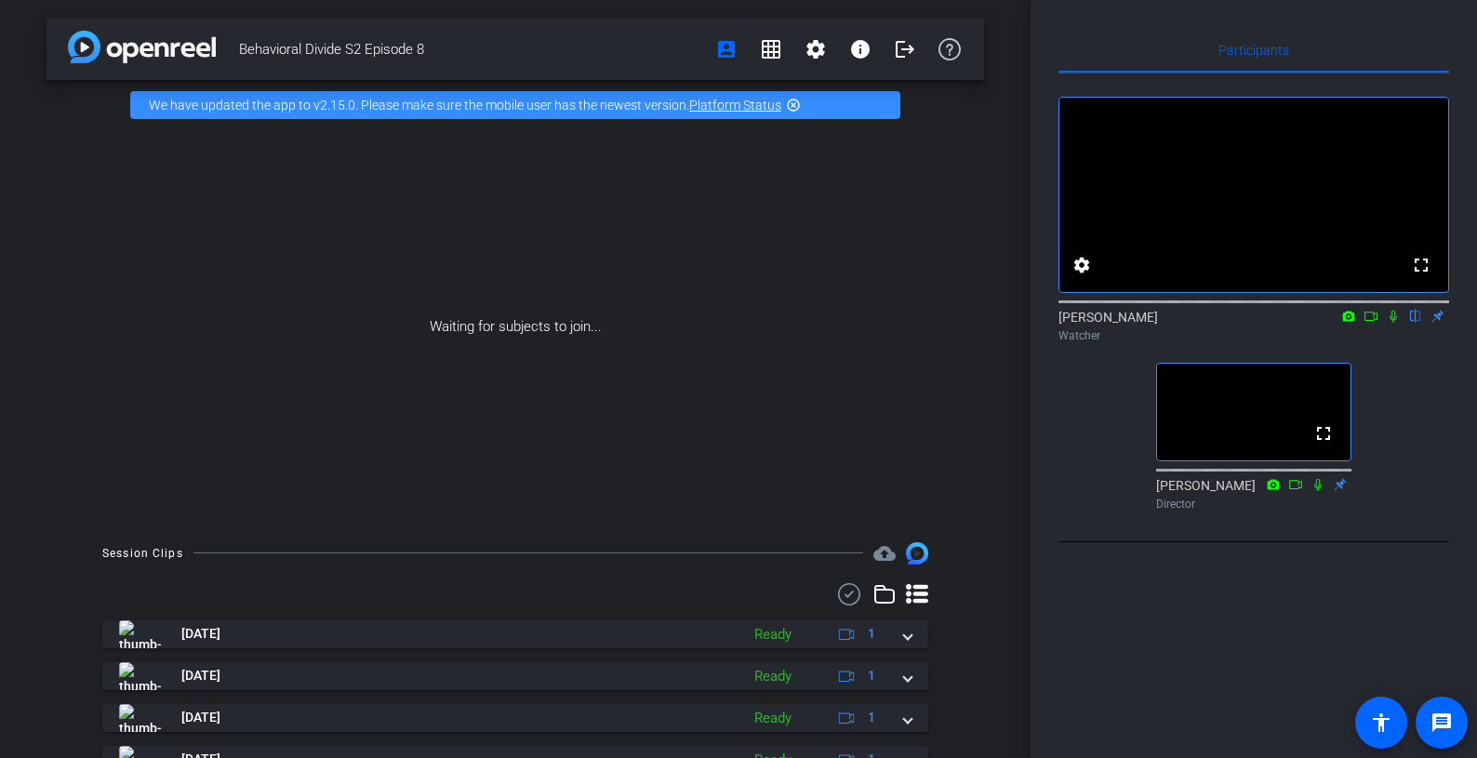
click at [1353, 323] on icon at bounding box center [1348, 316] width 15 height 13
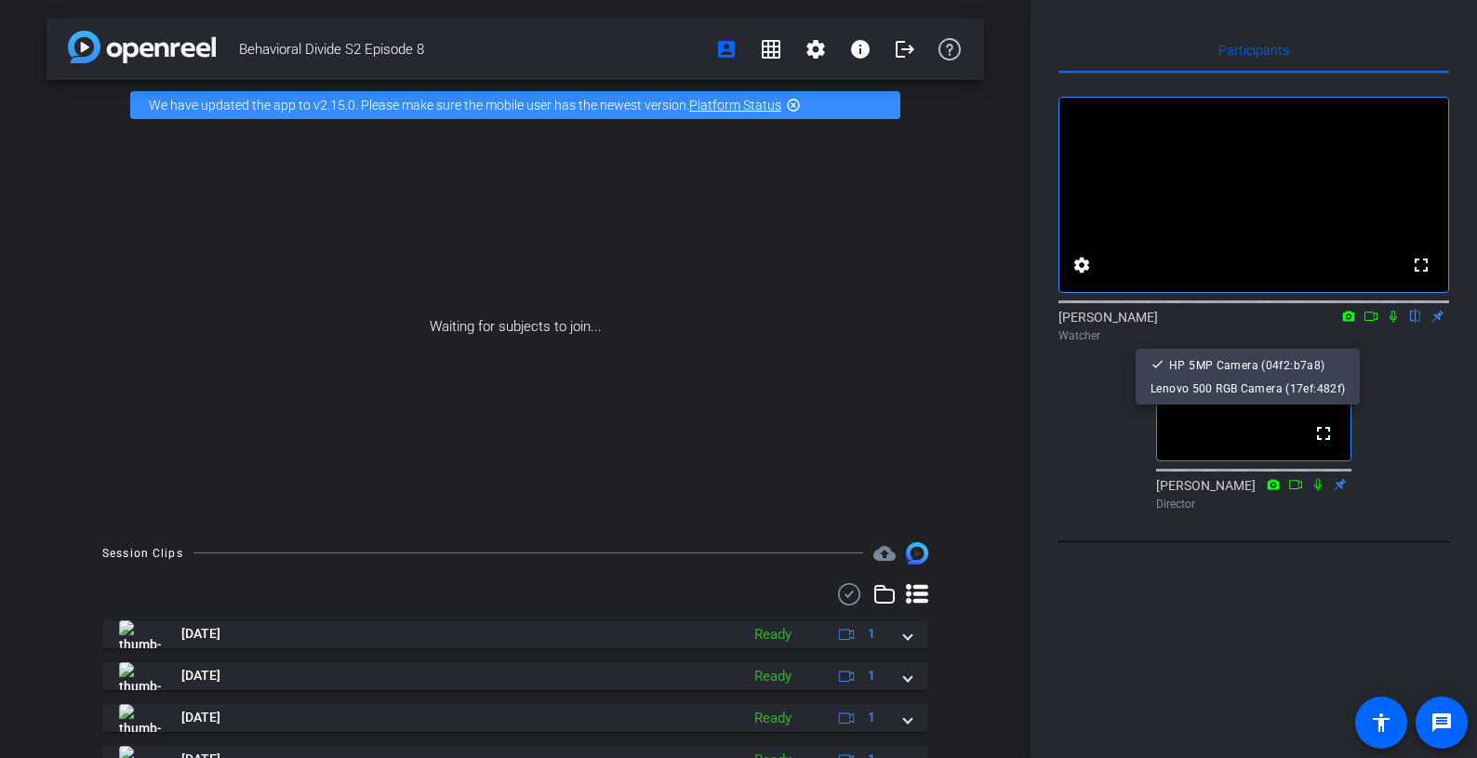
click at [1353, 346] on div at bounding box center [738, 379] width 1477 height 758
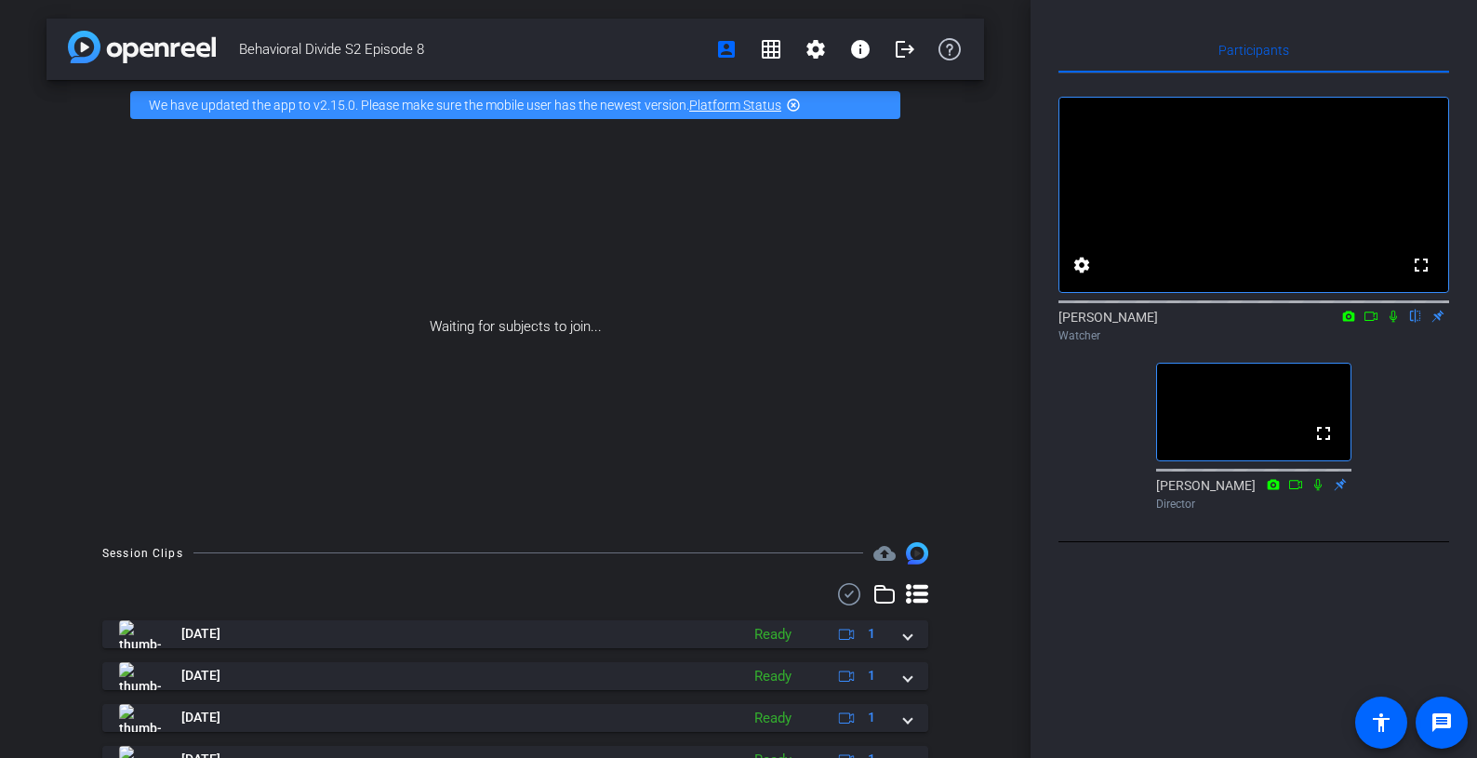
click at [1354, 321] on icon at bounding box center [1349, 316] width 12 height 10
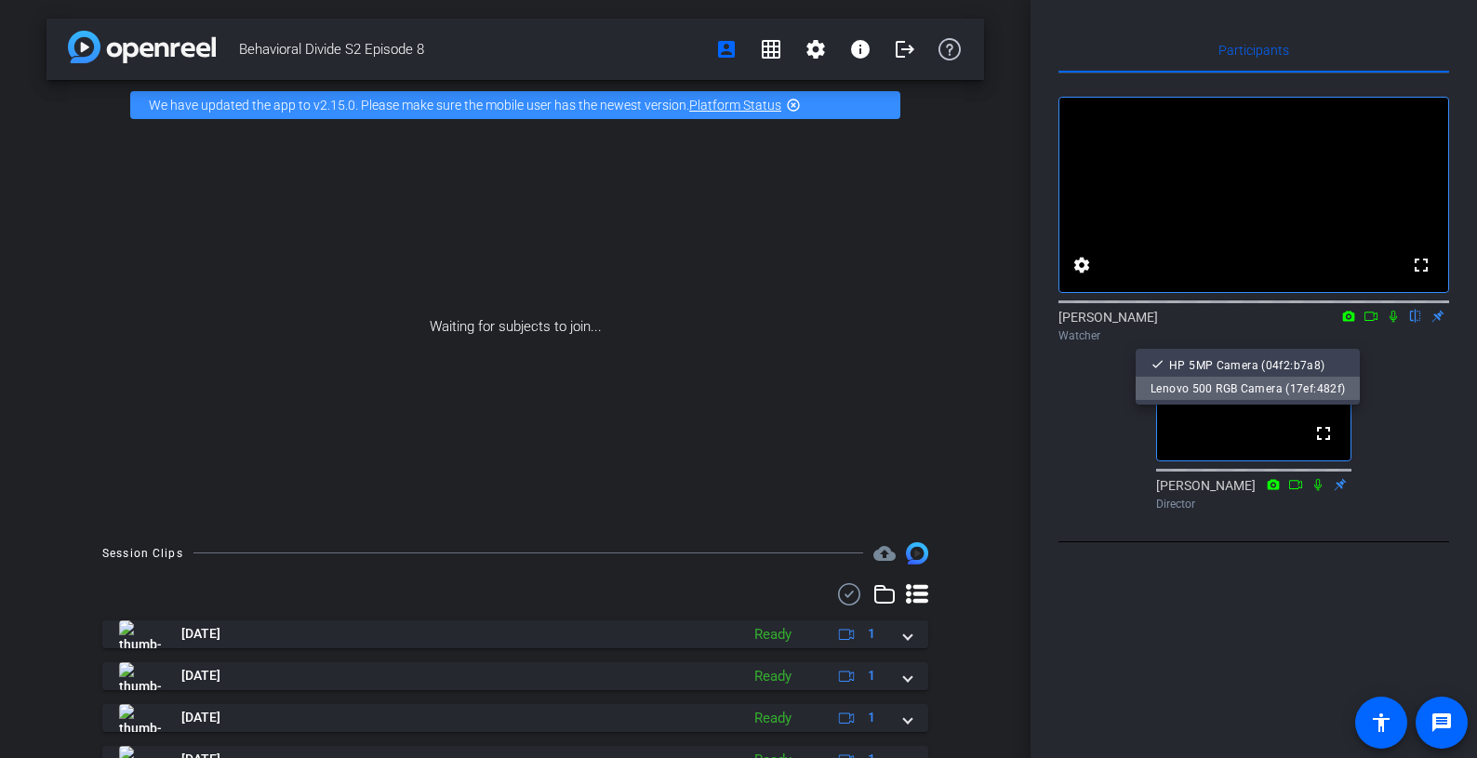
click at [1328, 378] on span "Lenovo 500 RGB Camera (17ef:482f)" at bounding box center [1247, 388] width 194 height 22
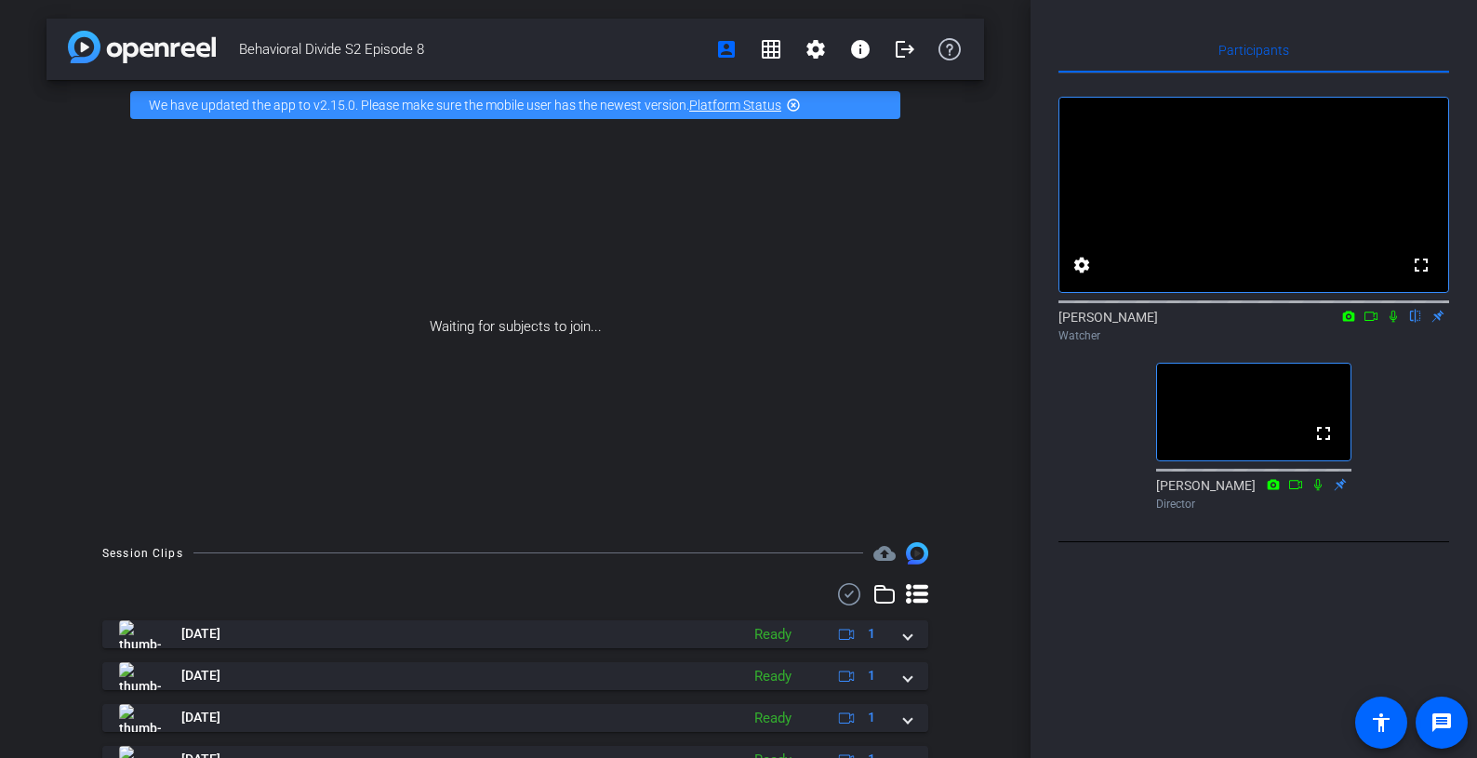
click at [1387, 323] on icon at bounding box center [1392, 316] width 15 height 13
click at [1395, 323] on icon at bounding box center [1392, 316] width 15 height 13
